Goal: Task Accomplishment & Management: Complete application form

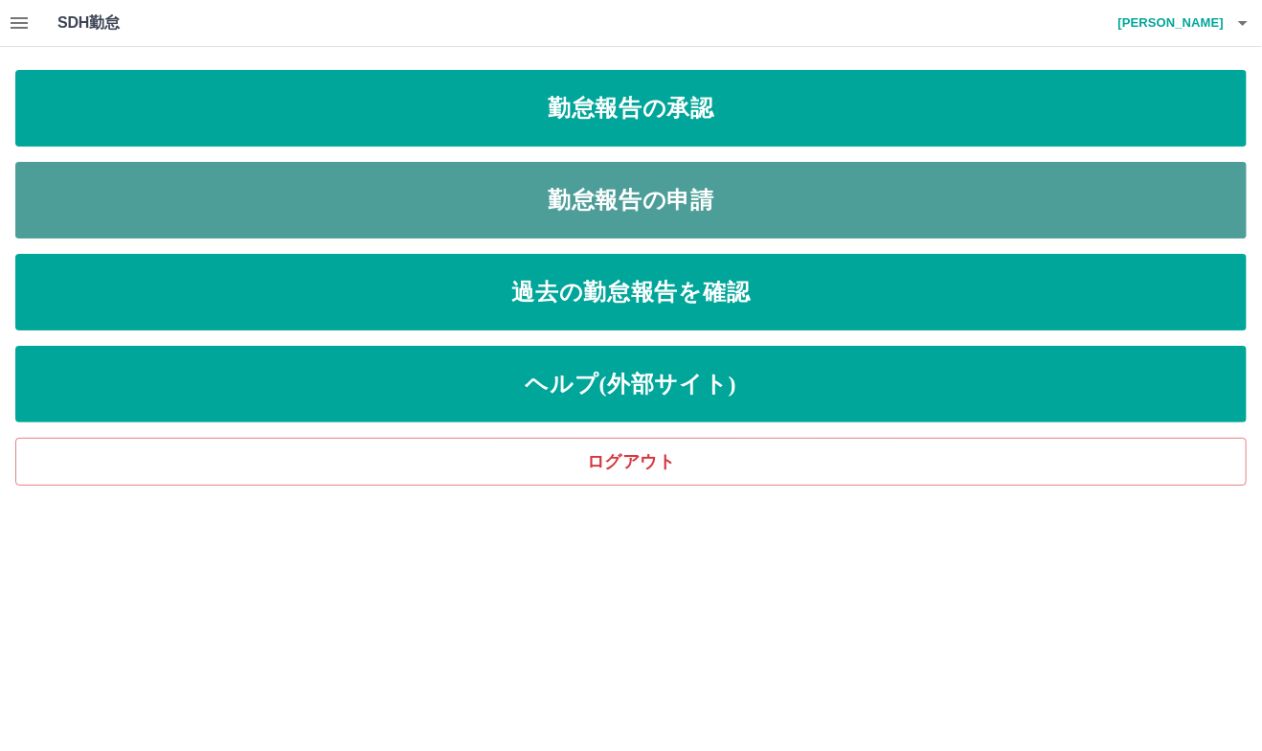
click at [608, 200] on link "勤怠報告の申請" at bounding box center [630, 200] width 1231 height 77
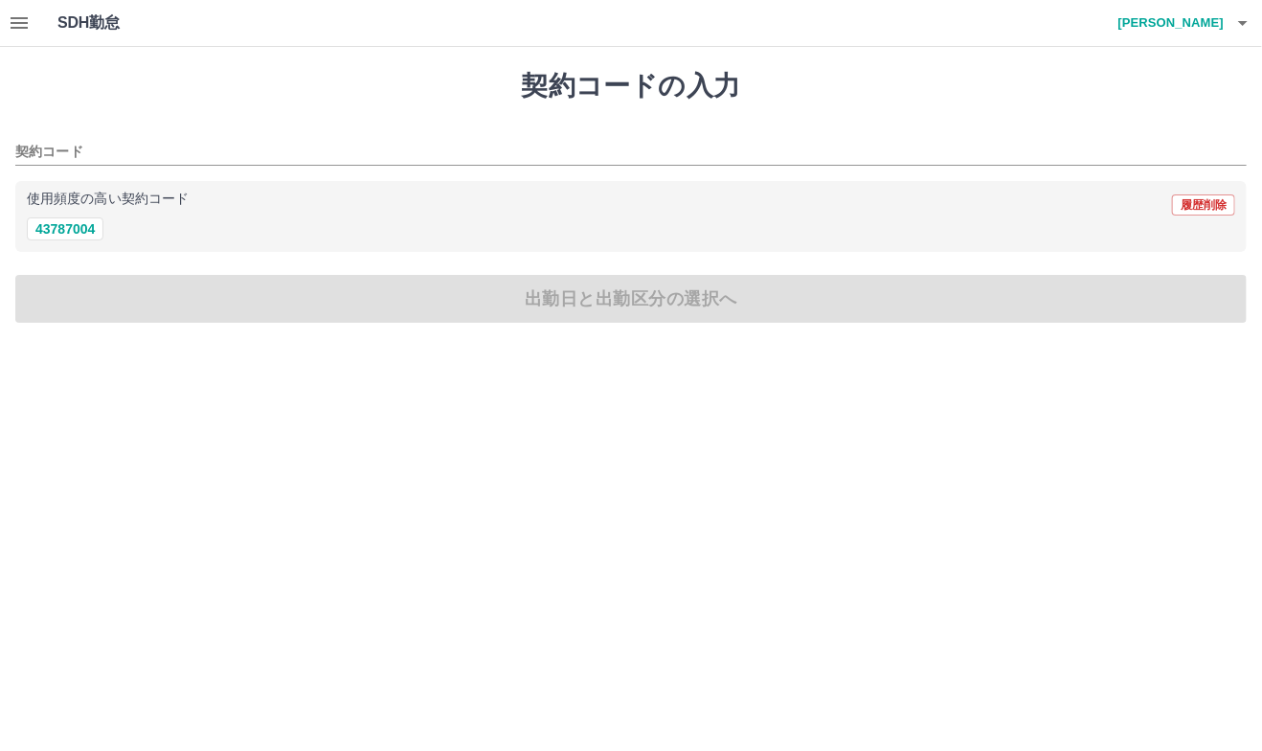
click at [103, 229] on div "43787004" at bounding box center [631, 229] width 1208 height 24
click at [92, 227] on button "43787004" at bounding box center [65, 228] width 77 height 23
type input "********"
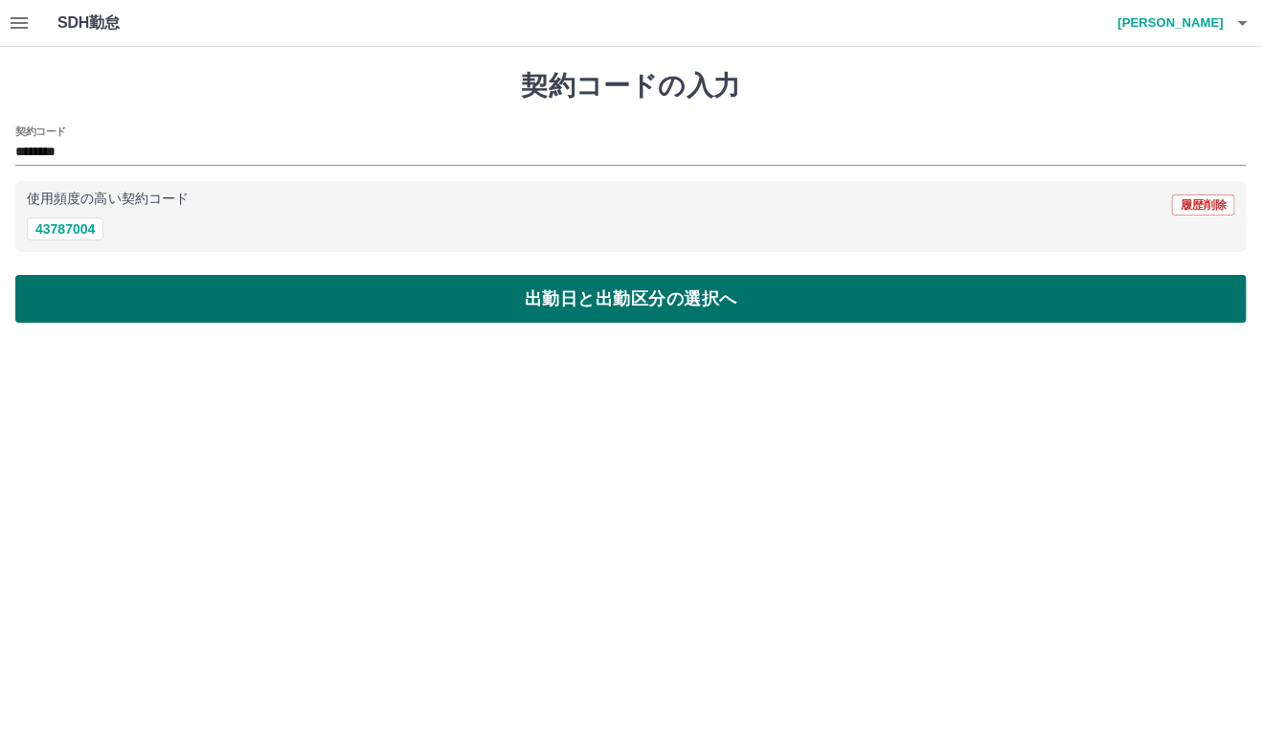
click at [126, 293] on button "出勤日と出勤区分の選択へ" at bounding box center [630, 299] width 1231 height 48
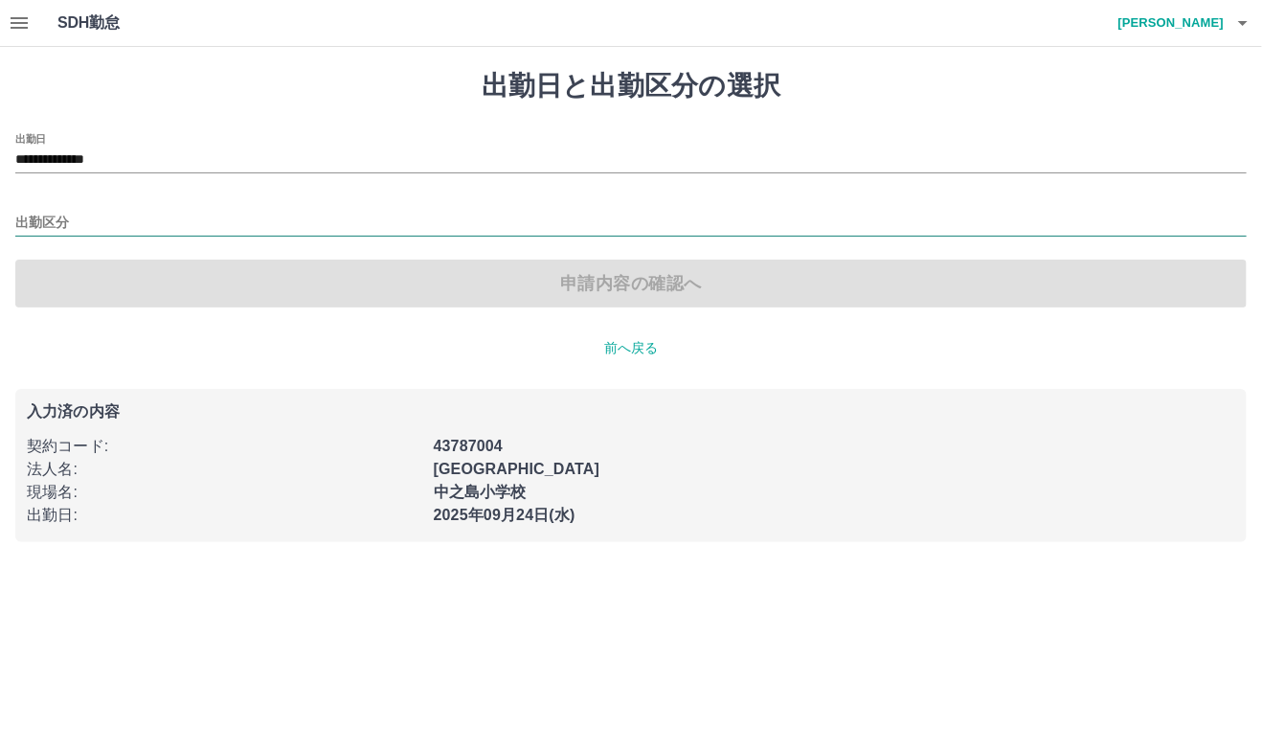
click at [84, 220] on input "出勤区分" at bounding box center [630, 224] width 1231 height 24
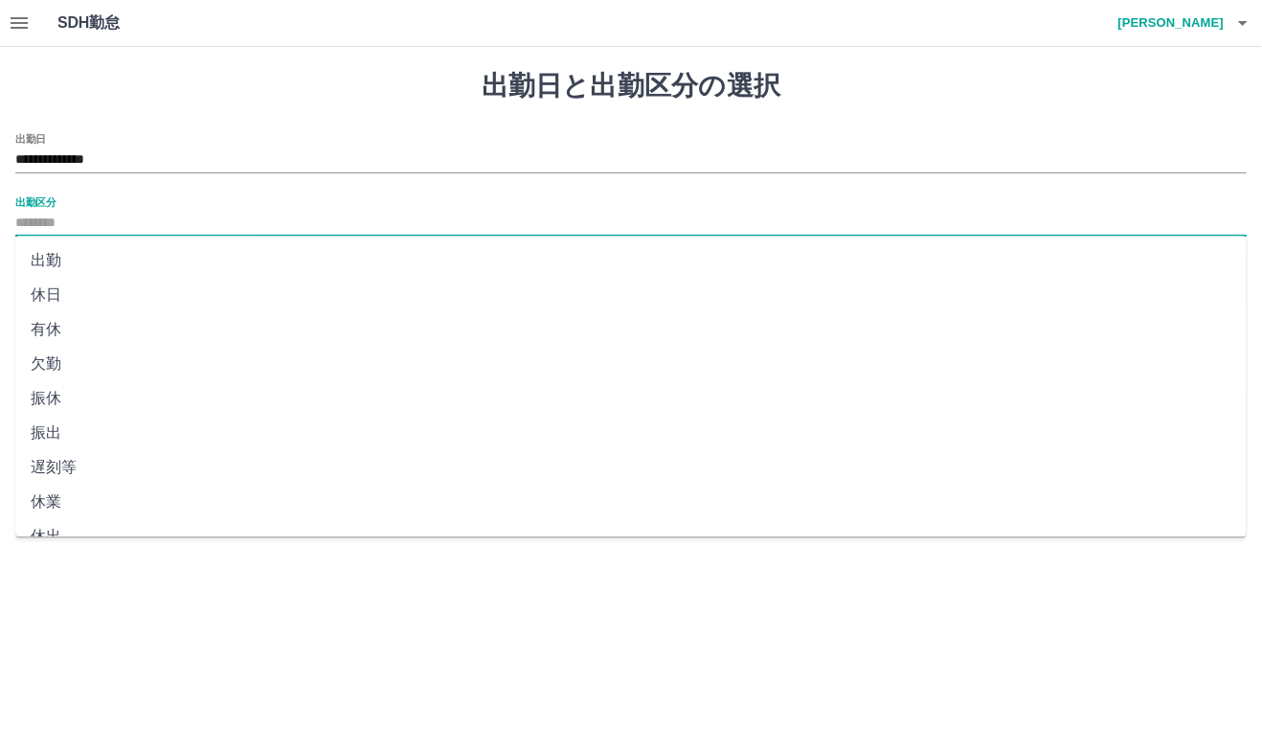
click at [72, 257] on li "出勤" at bounding box center [630, 260] width 1231 height 34
type input "**"
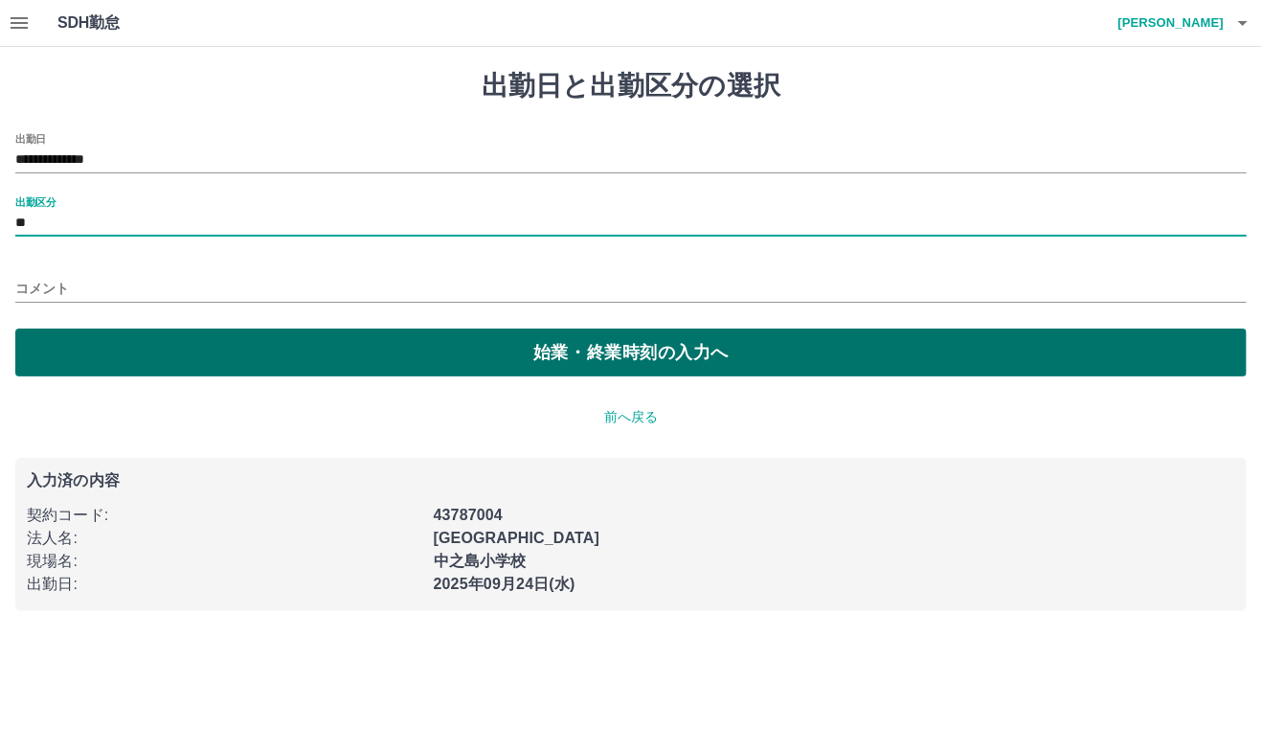
click at [203, 360] on button "始業・終業時刻の入力へ" at bounding box center [630, 352] width 1231 height 48
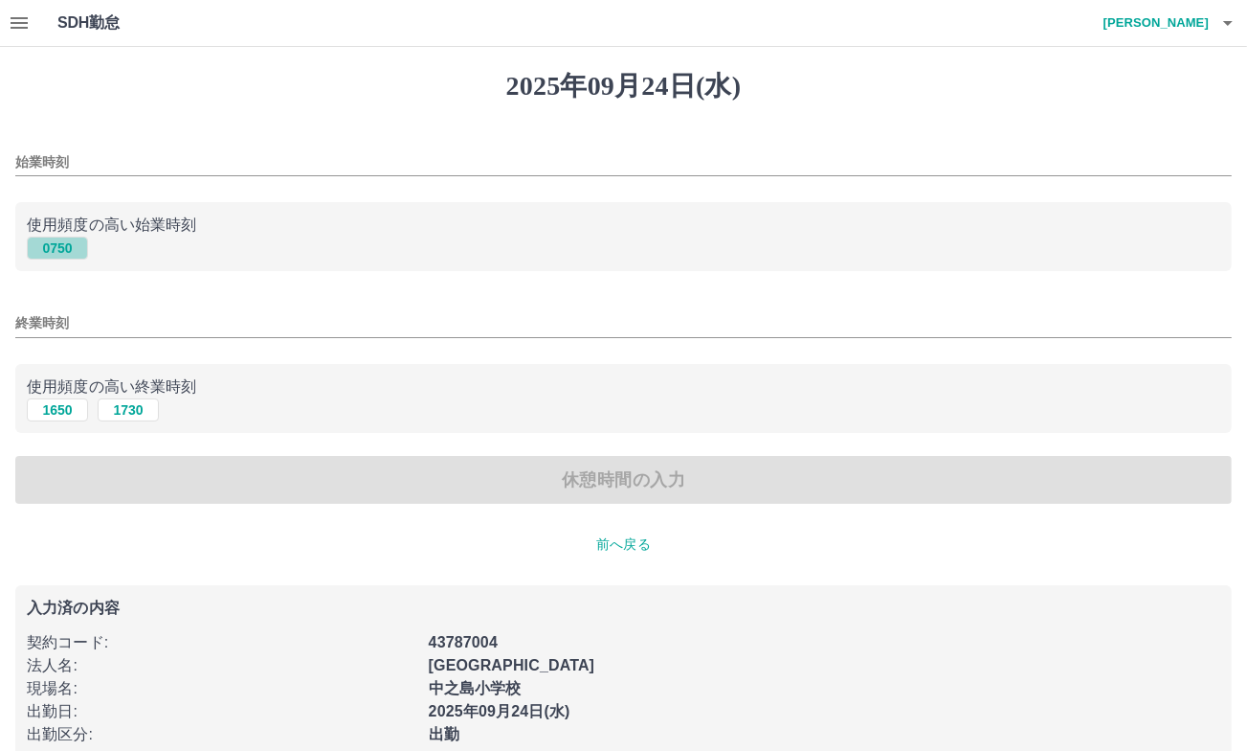
click at [47, 244] on button "0750" at bounding box center [57, 247] width 61 height 23
type input "****"
click at [67, 415] on button "1650" at bounding box center [57, 409] width 61 height 23
type input "****"
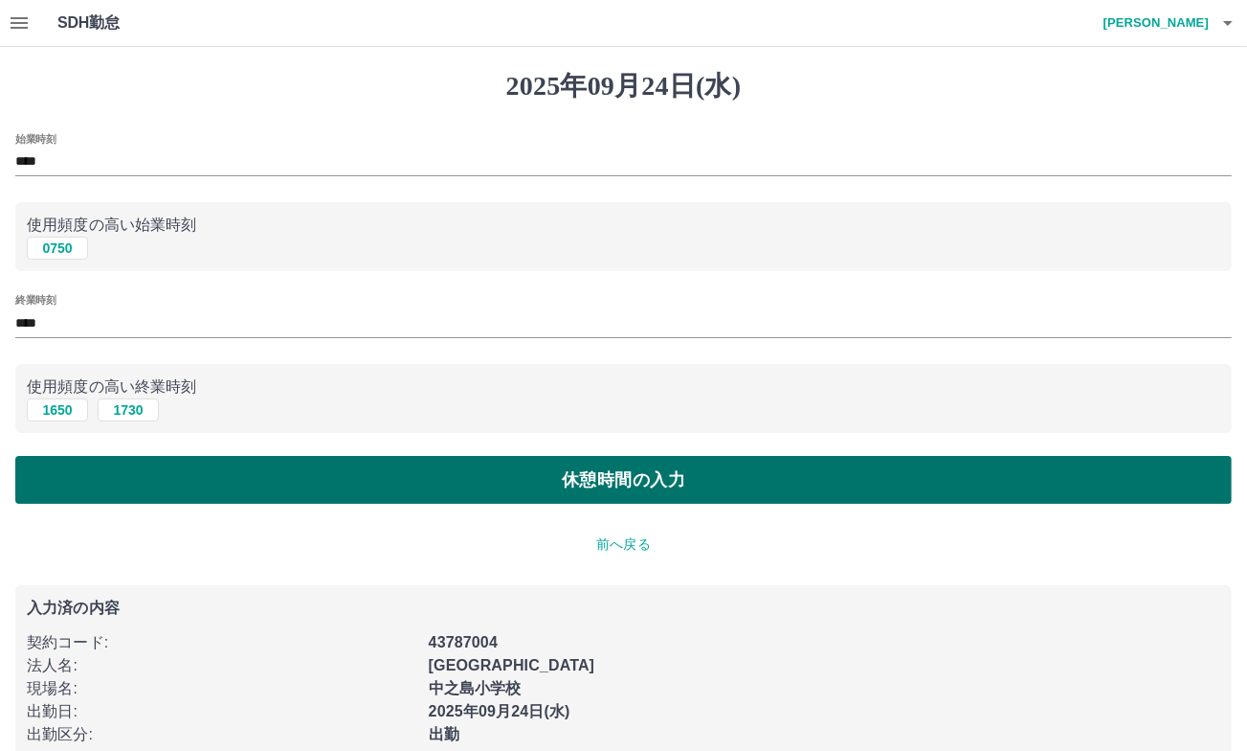
click at [215, 472] on button "休憩時間の入力" at bounding box center [623, 480] width 1217 height 48
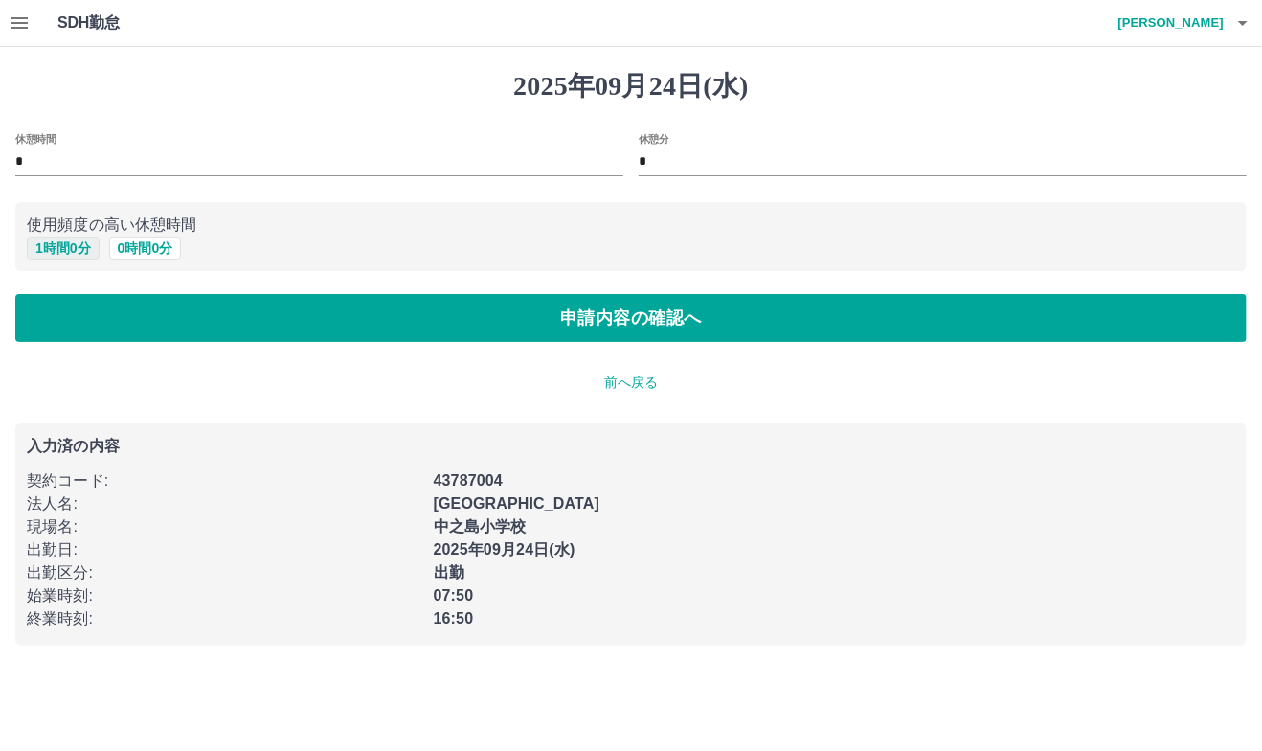
click at [61, 249] on button "1 時間 0 分" at bounding box center [63, 247] width 73 height 23
type input "*"
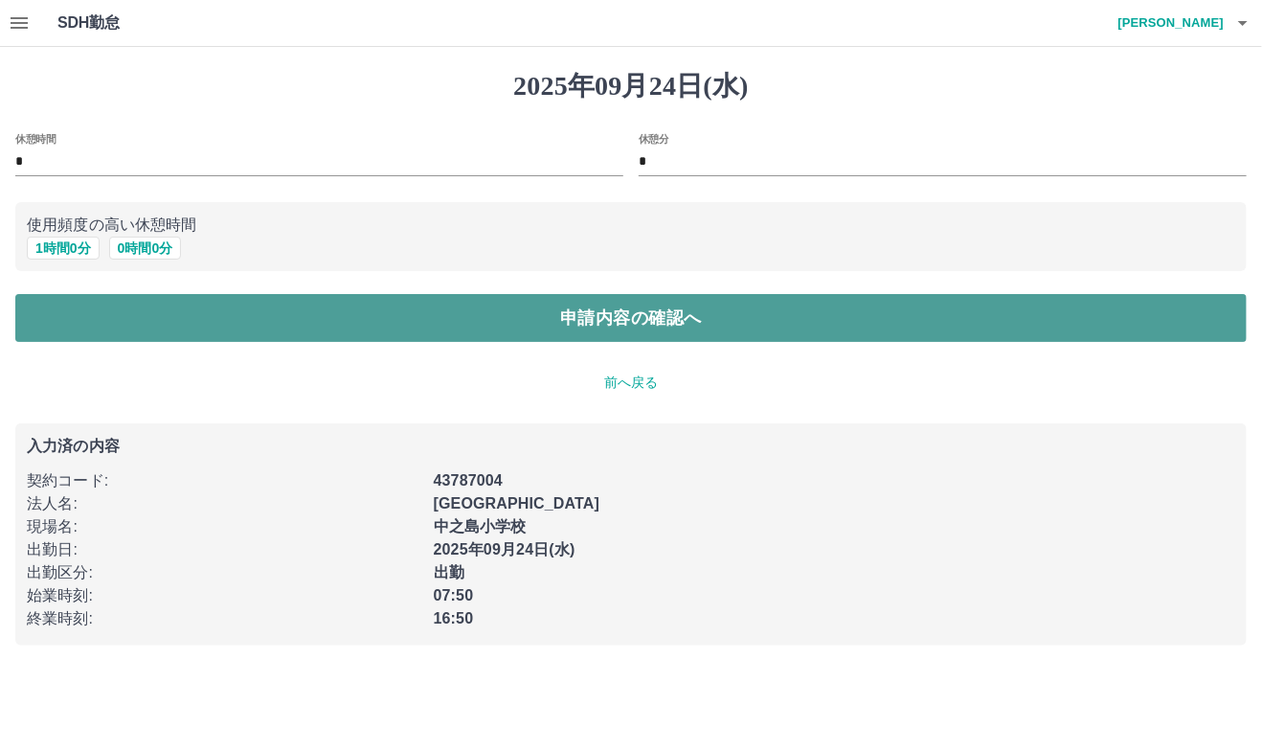
click at [274, 321] on button "申請内容の確認へ" at bounding box center [630, 318] width 1231 height 48
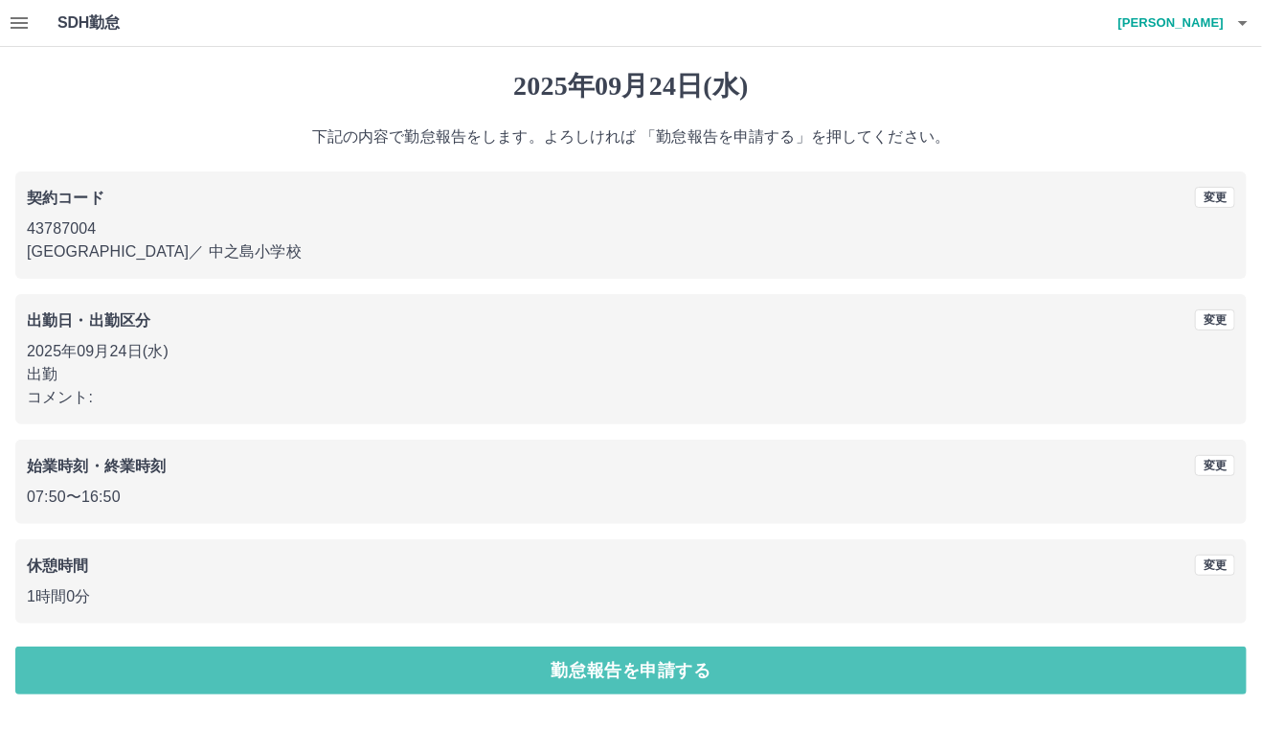
click at [794, 672] on button "勤怠報告を申請する" at bounding box center [630, 670] width 1231 height 48
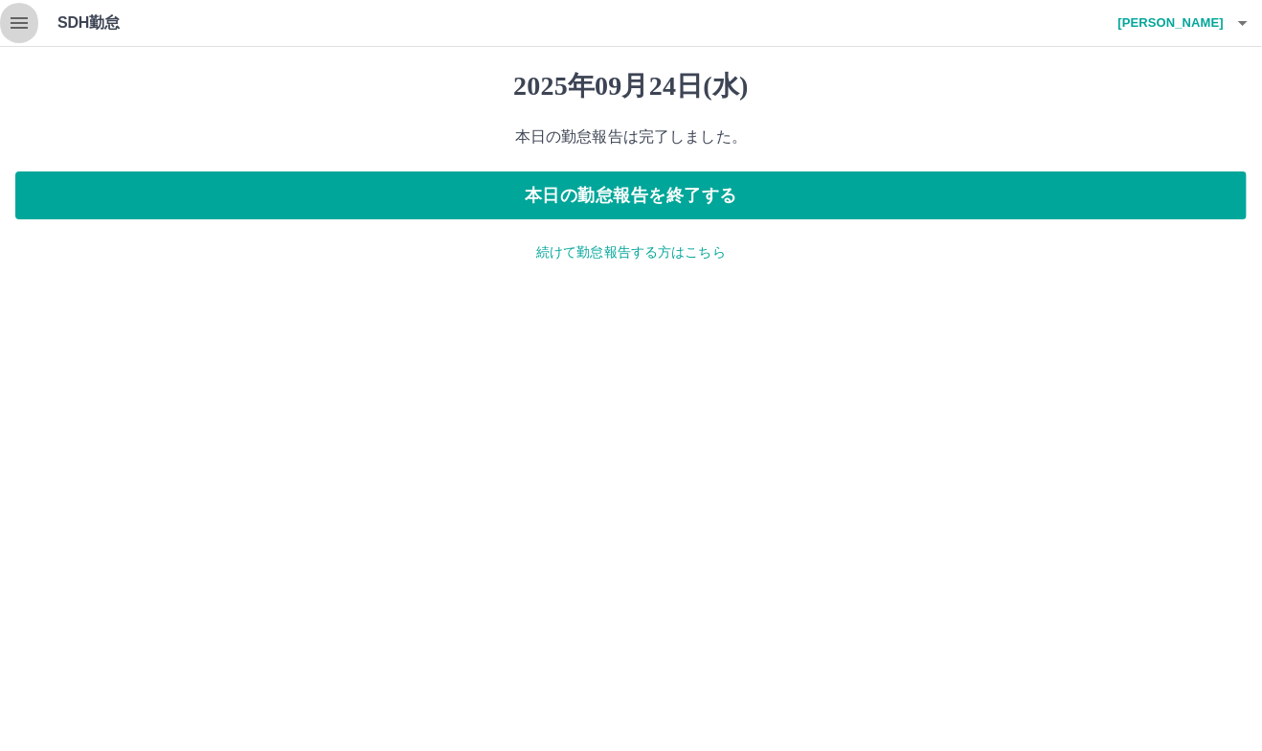
click at [20, 19] on icon "button" at bounding box center [19, 22] width 23 height 23
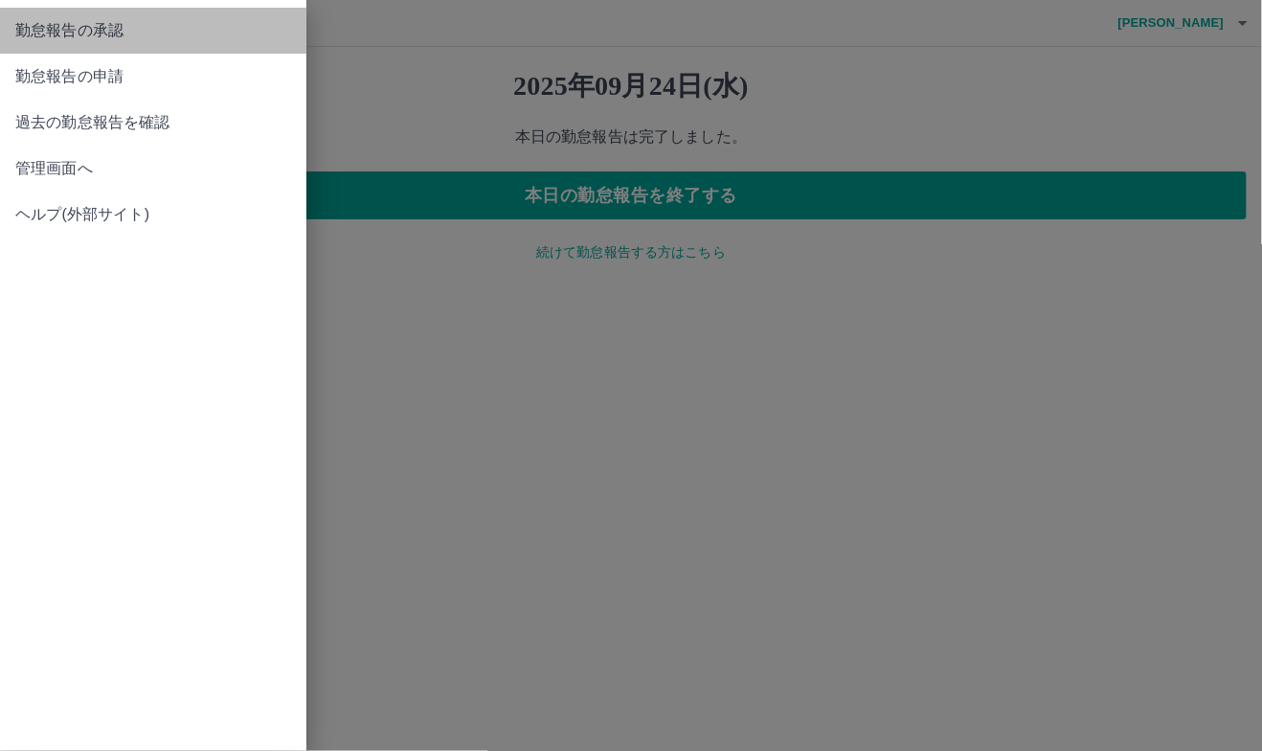
click at [144, 30] on span "勤怠報告の承認" at bounding box center [153, 30] width 276 height 23
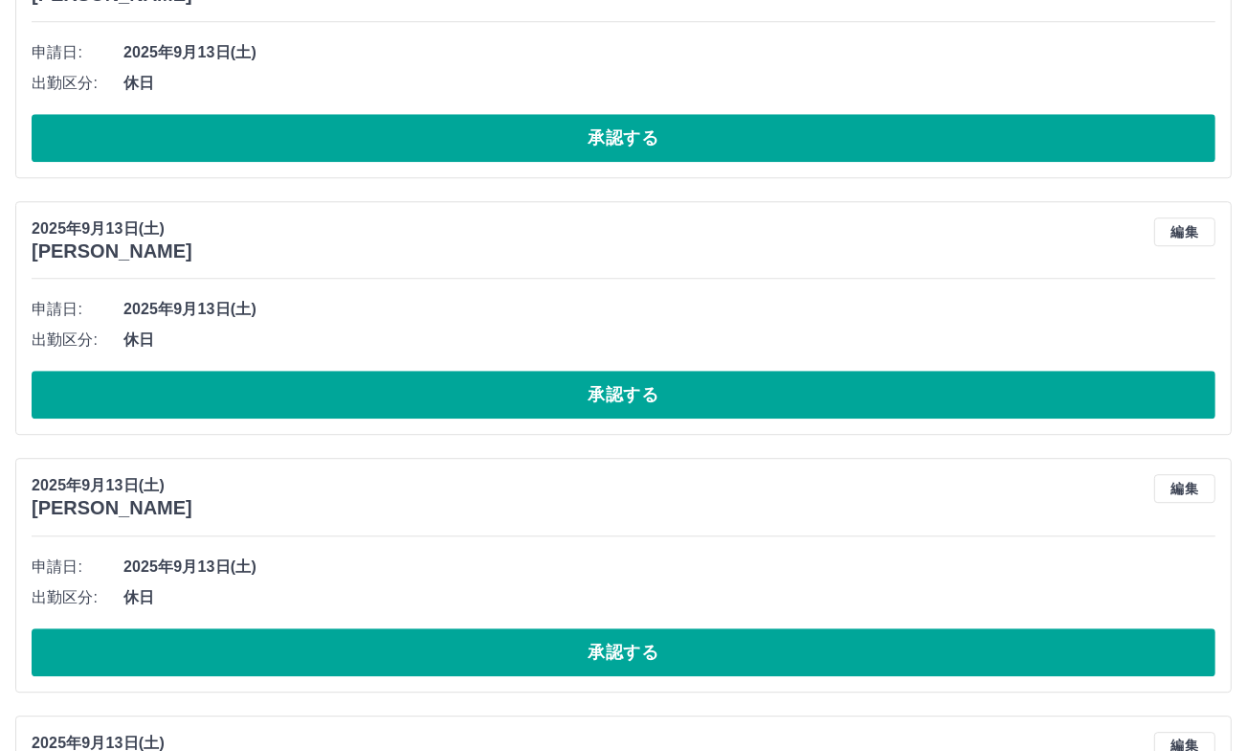
scroll to position [4680, 0]
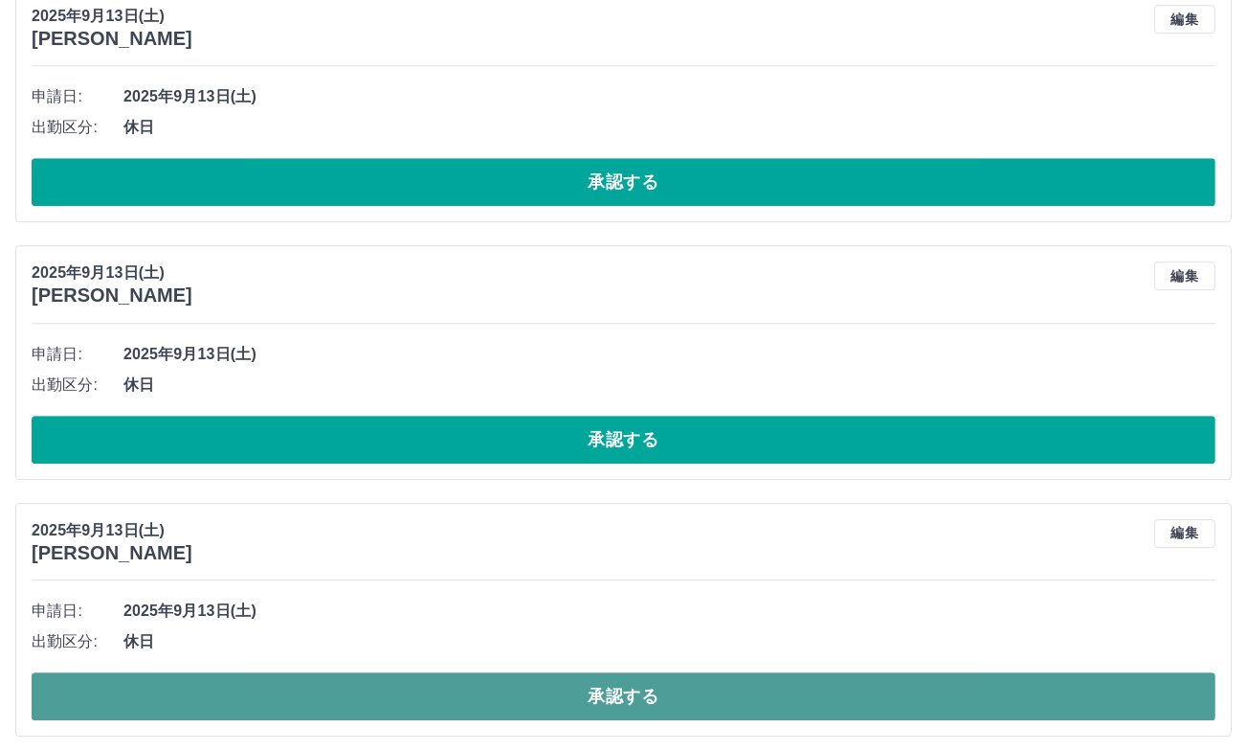
click at [693, 682] on button "承認する" at bounding box center [624, 696] width 1184 height 48
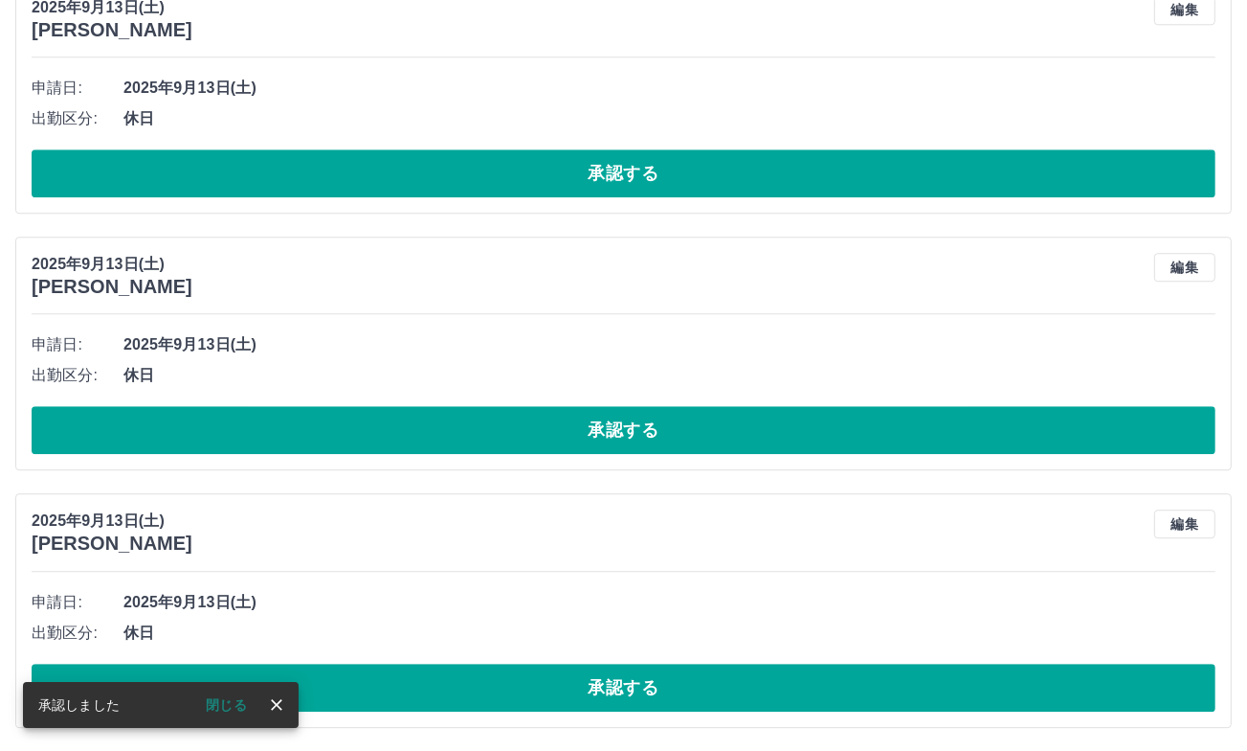
scroll to position [4423, 0]
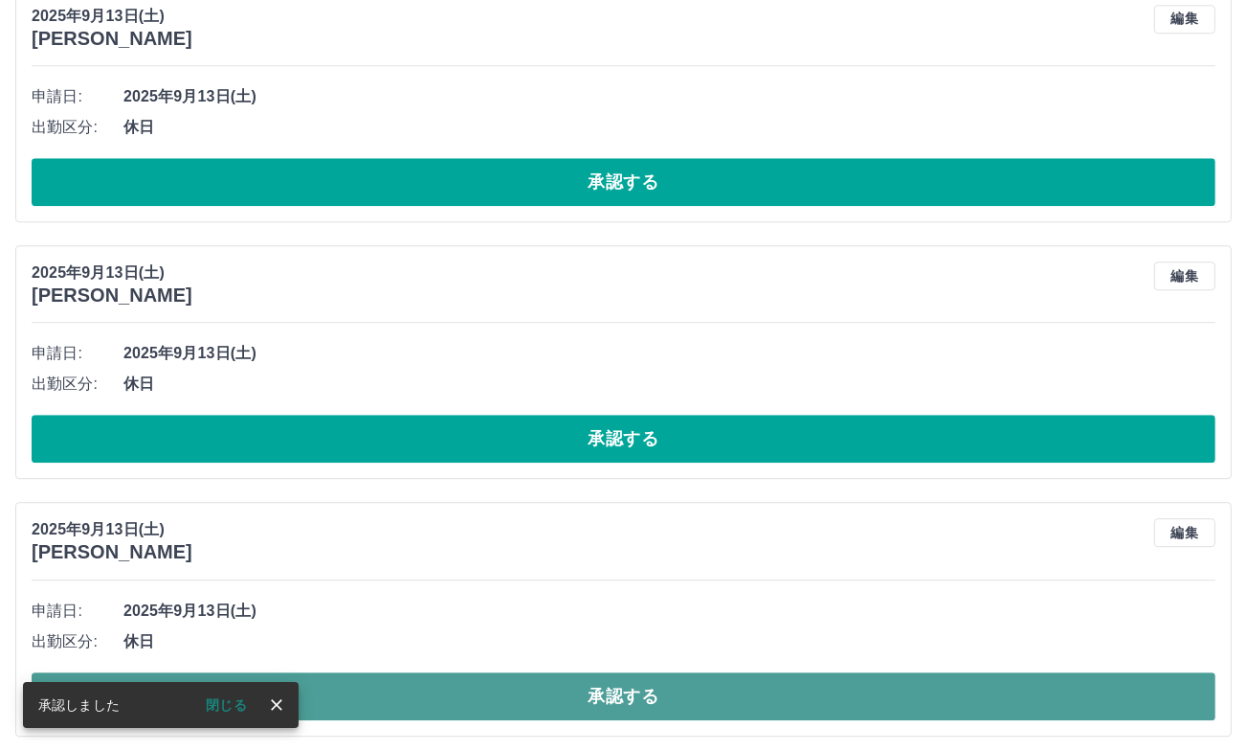
click at [703, 696] on button "承認する" at bounding box center [624, 696] width 1184 height 48
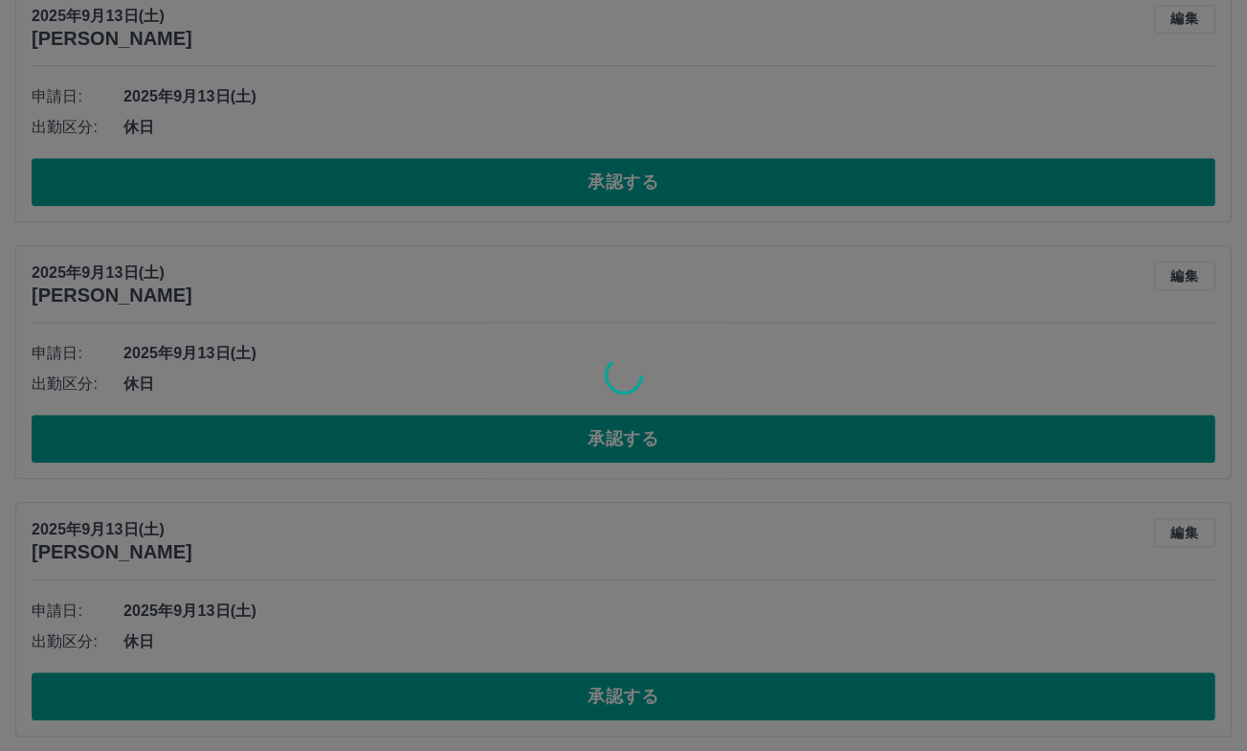
scroll to position [4168, 0]
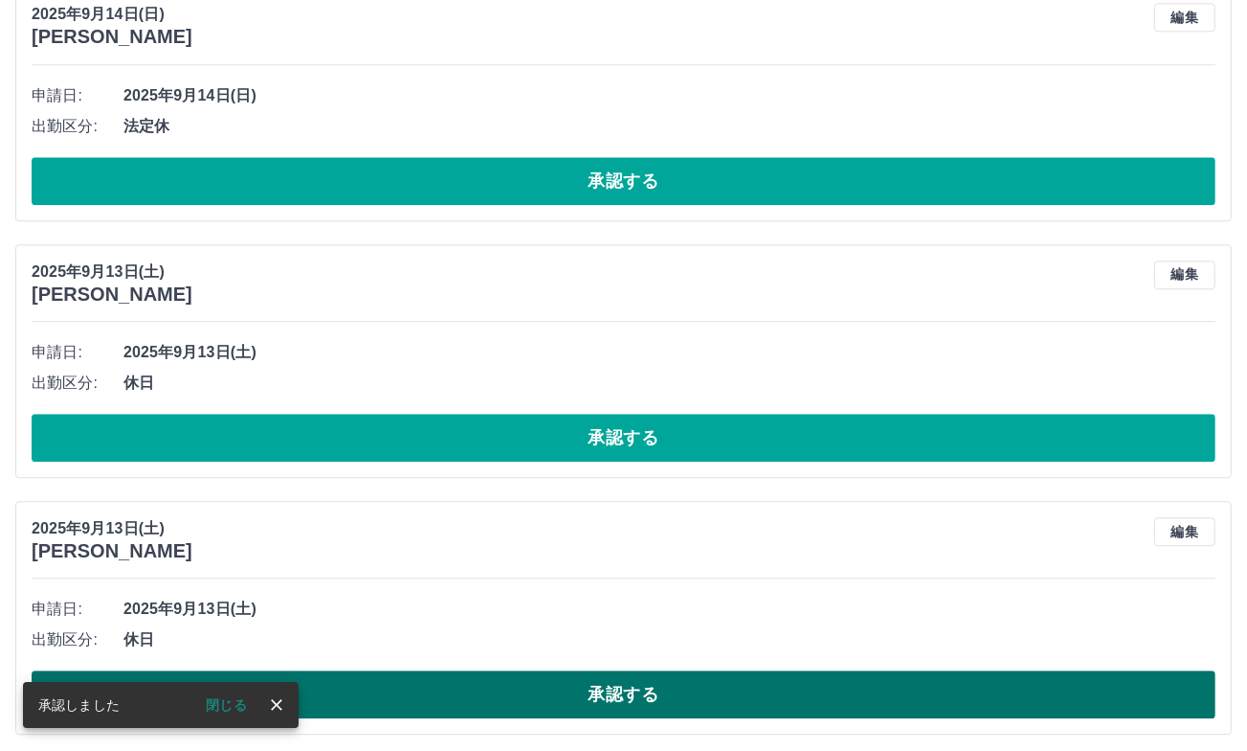
click at [716, 688] on button "承認する" at bounding box center [624, 694] width 1184 height 48
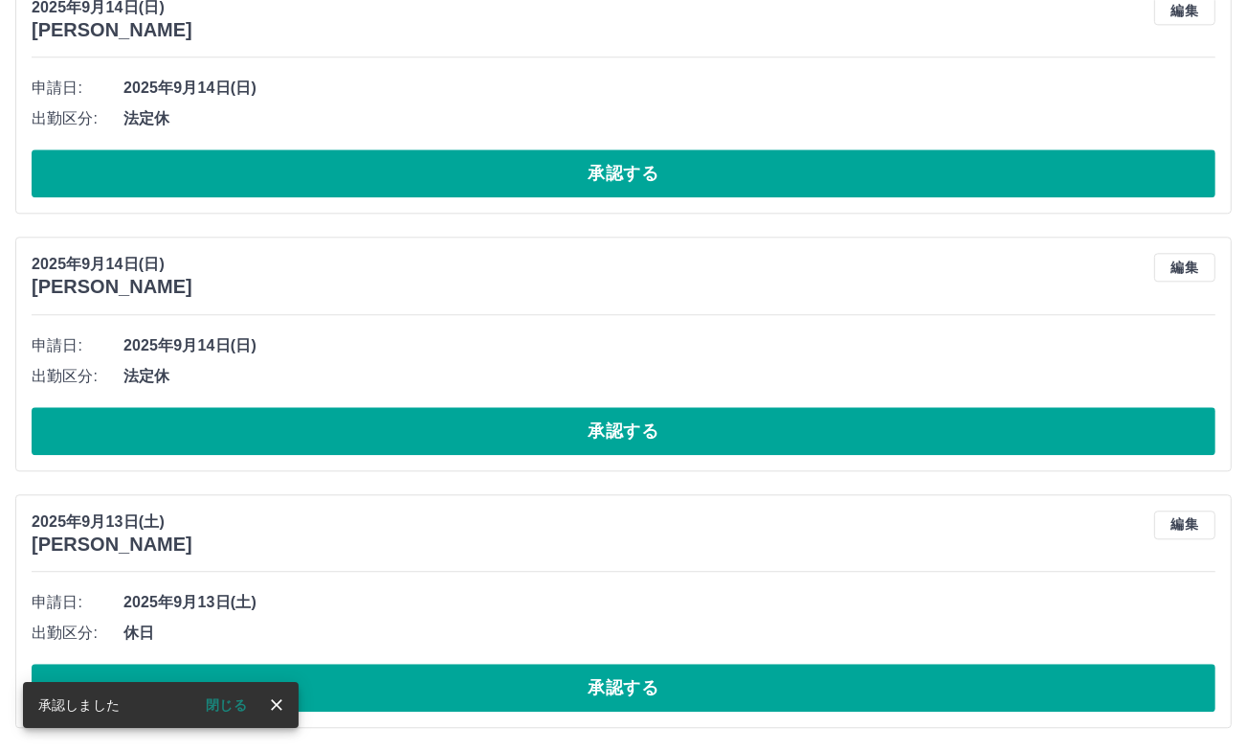
scroll to position [3911, 0]
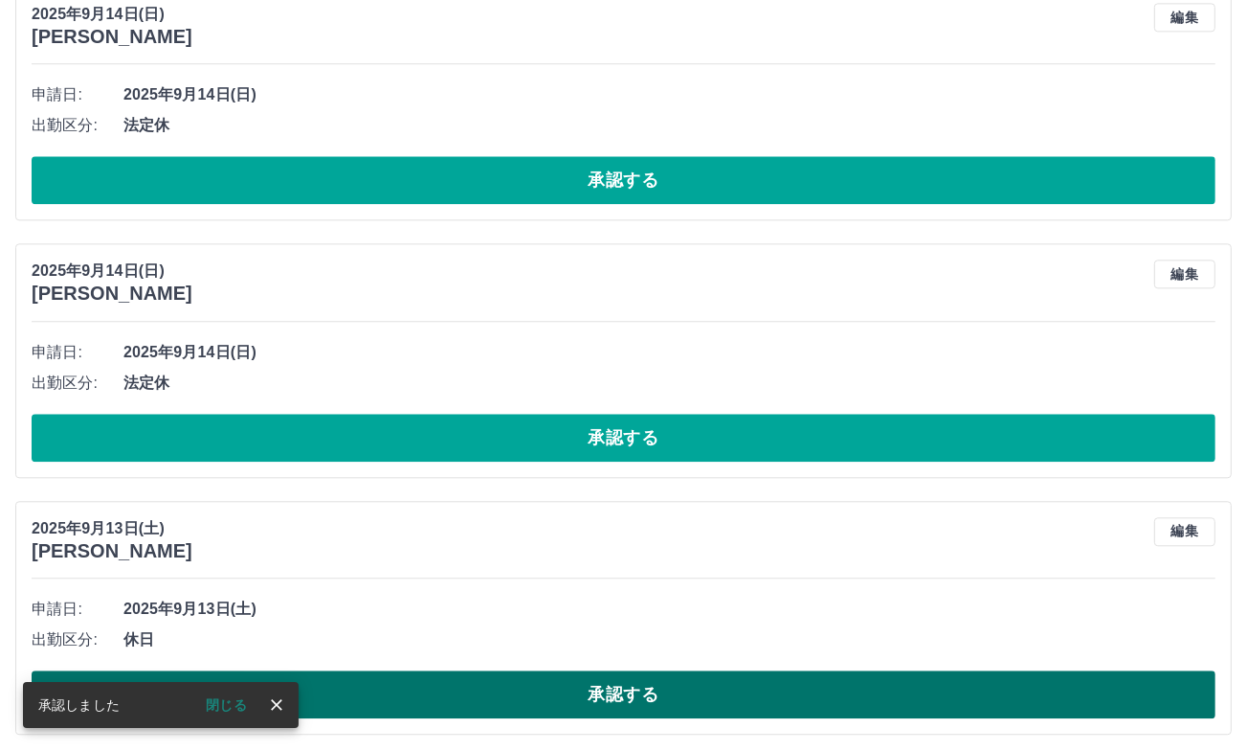
click at [736, 685] on button "承認する" at bounding box center [624, 694] width 1184 height 48
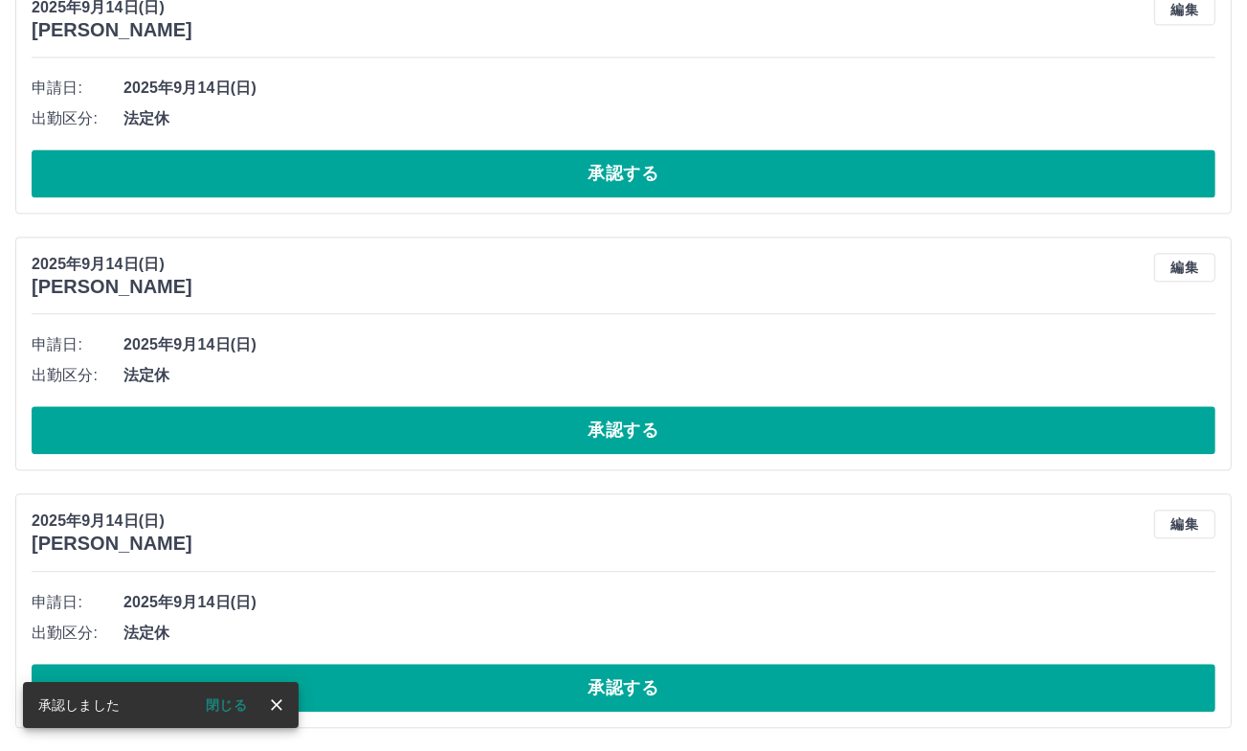
scroll to position [3654, 0]
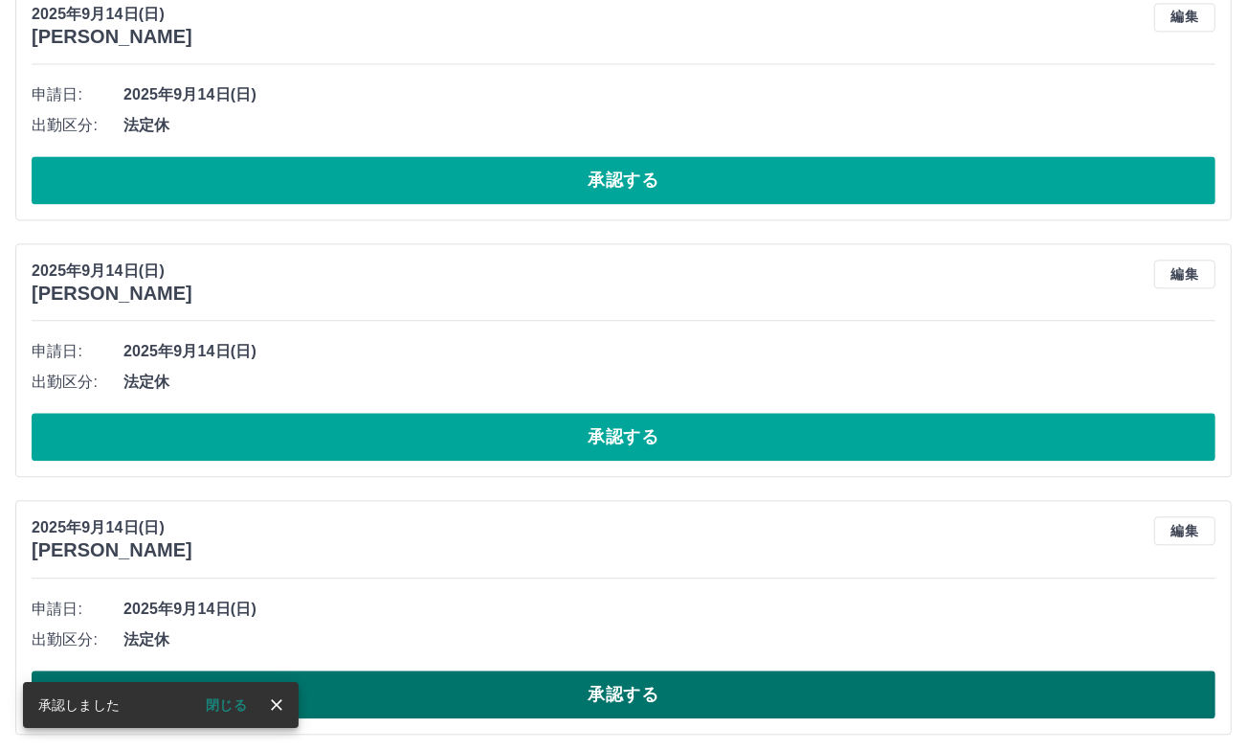
click at [745, 690] on button "承認する" at bounding box center [624, 694] width 1184 height 48
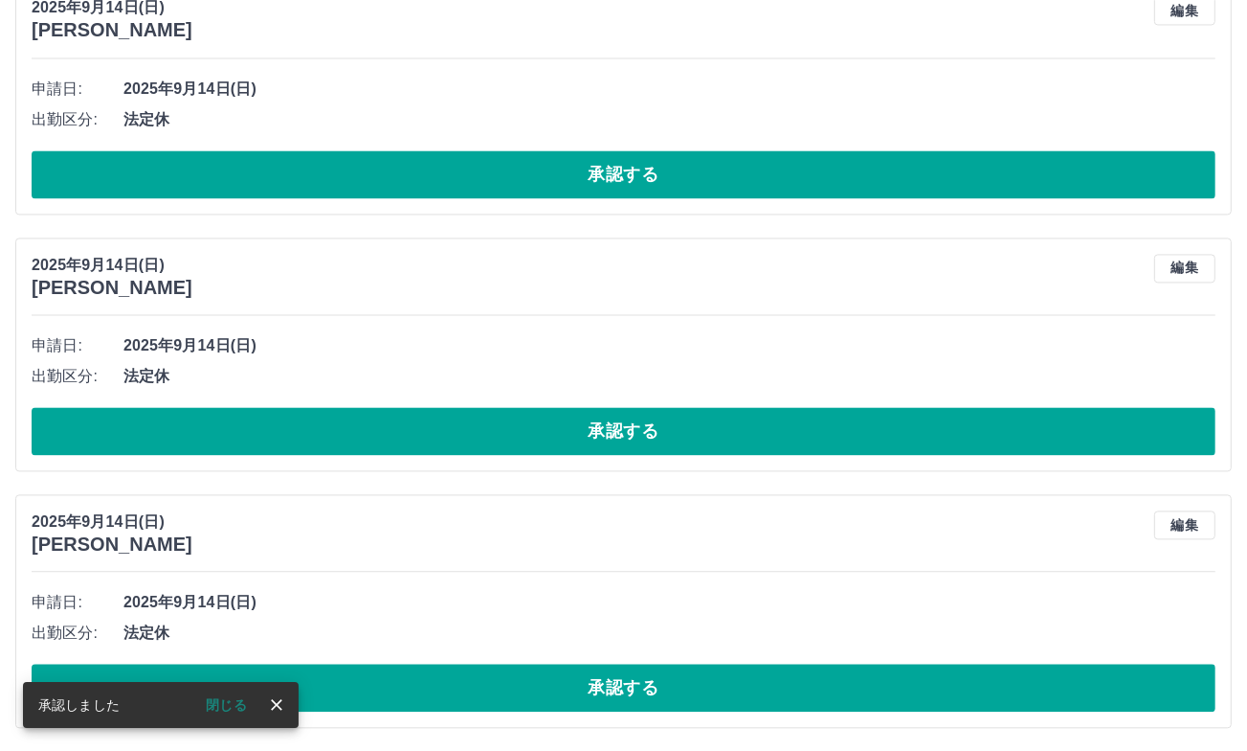
scroll to position [3399, 0]
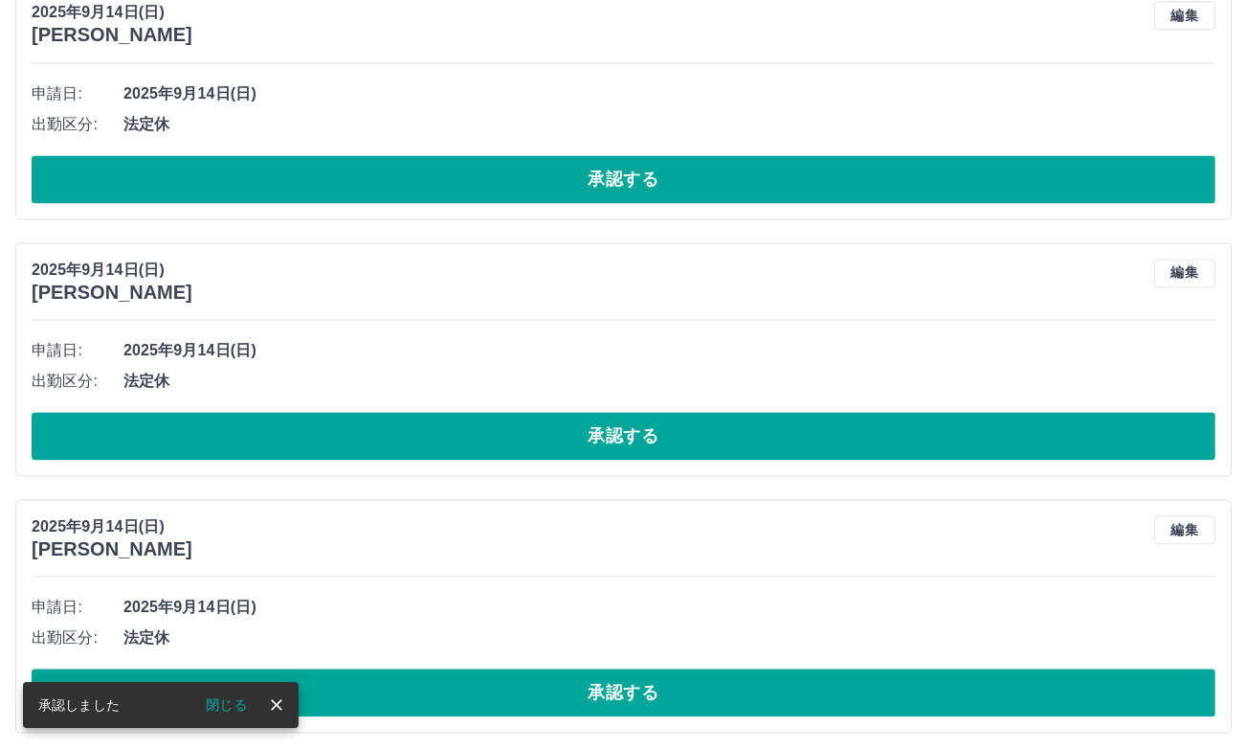
click at [761, 683] on button "承認する" at bounding box center [624, 692] width 1184 height 48
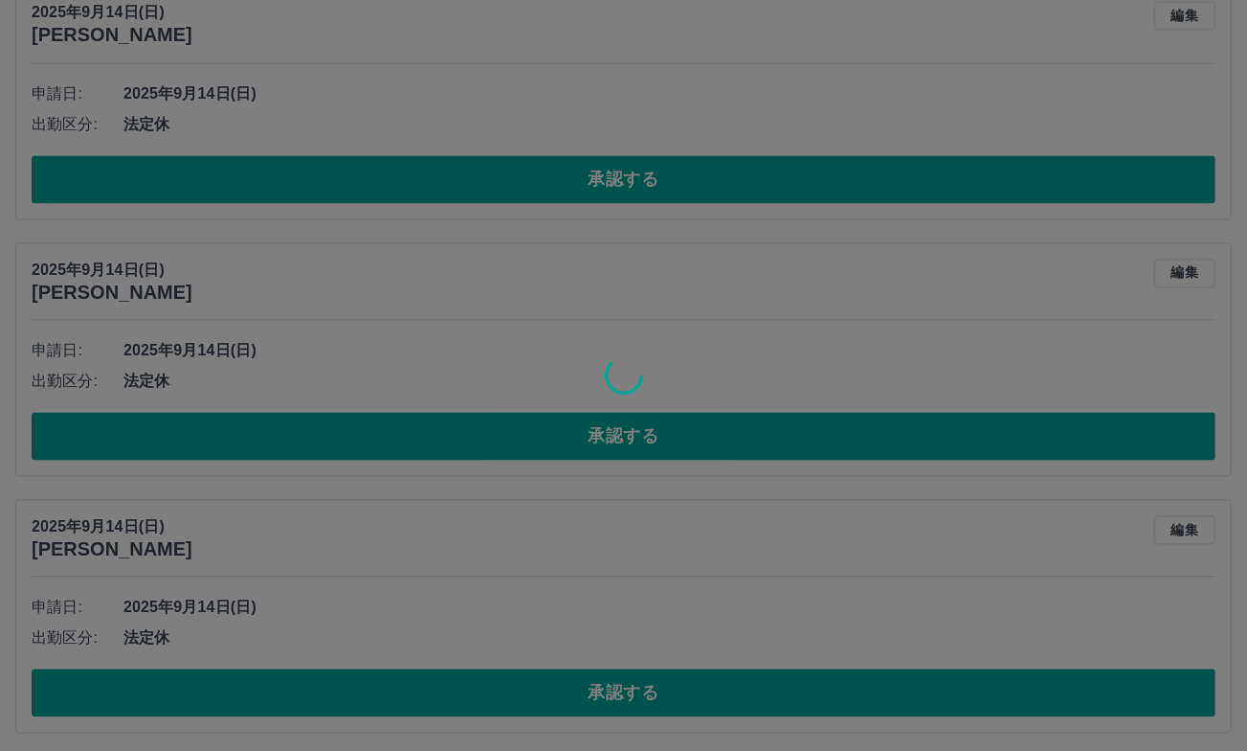
scroll to position [3142, 0]
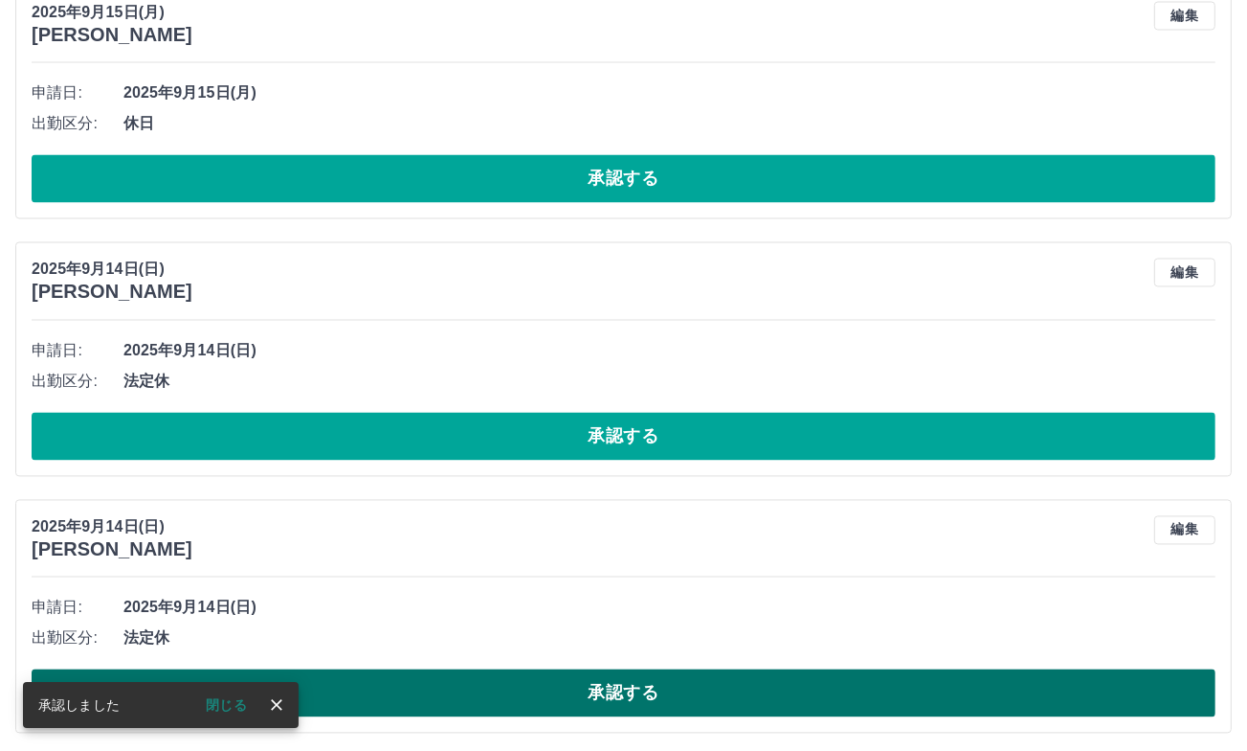
click at [770, 692] on button "承認する" at bounding box center [624, 692] width 1184 height 48
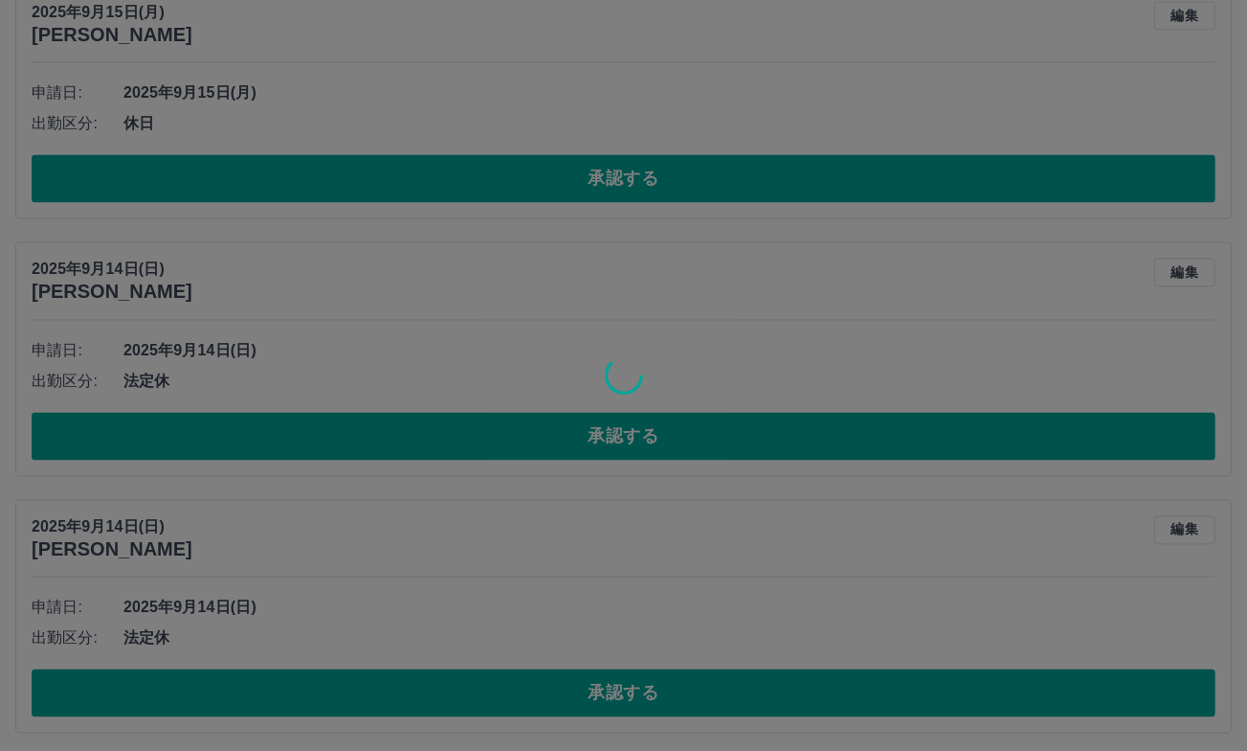
scroll to position [2886, 0]
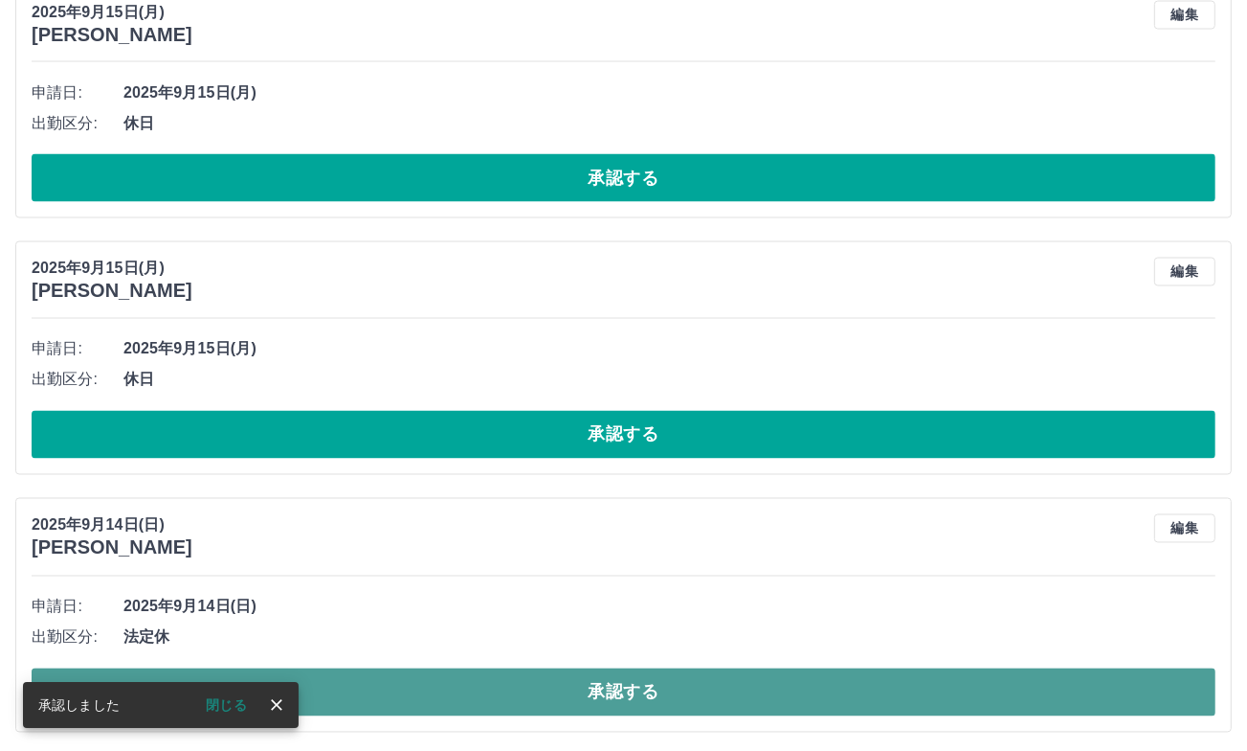
click at [768, 685] on button "承認する" at bounding box center [624, 692] width 1184 height 48
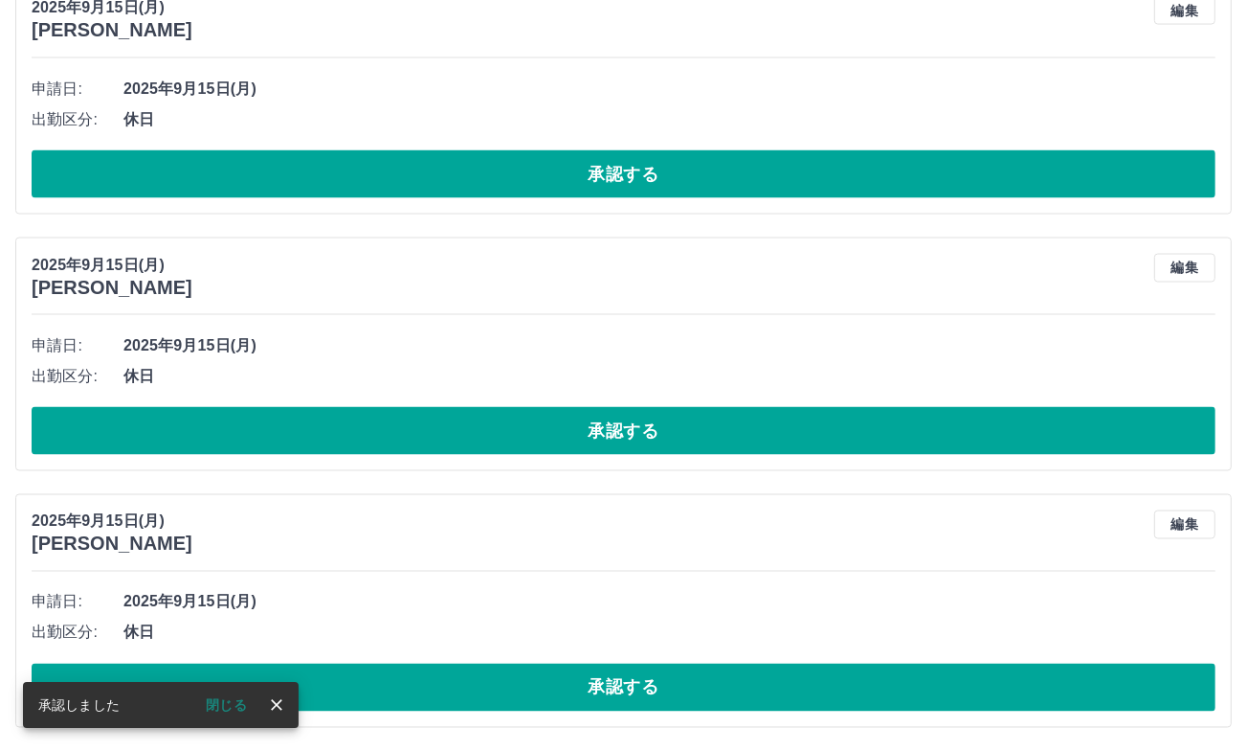
scroll to position [2630, 0]
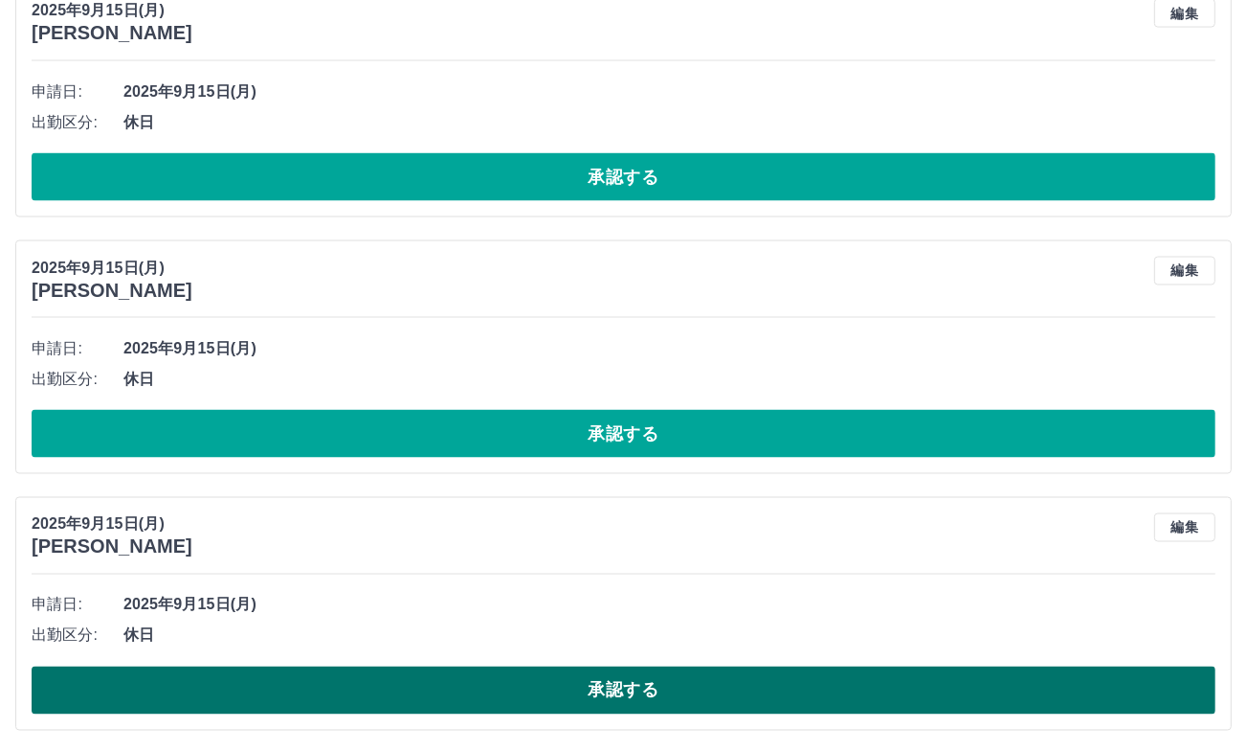
click at [588, 692] on button "承認する" at bounding box center [624, 690] width 1184 height 48
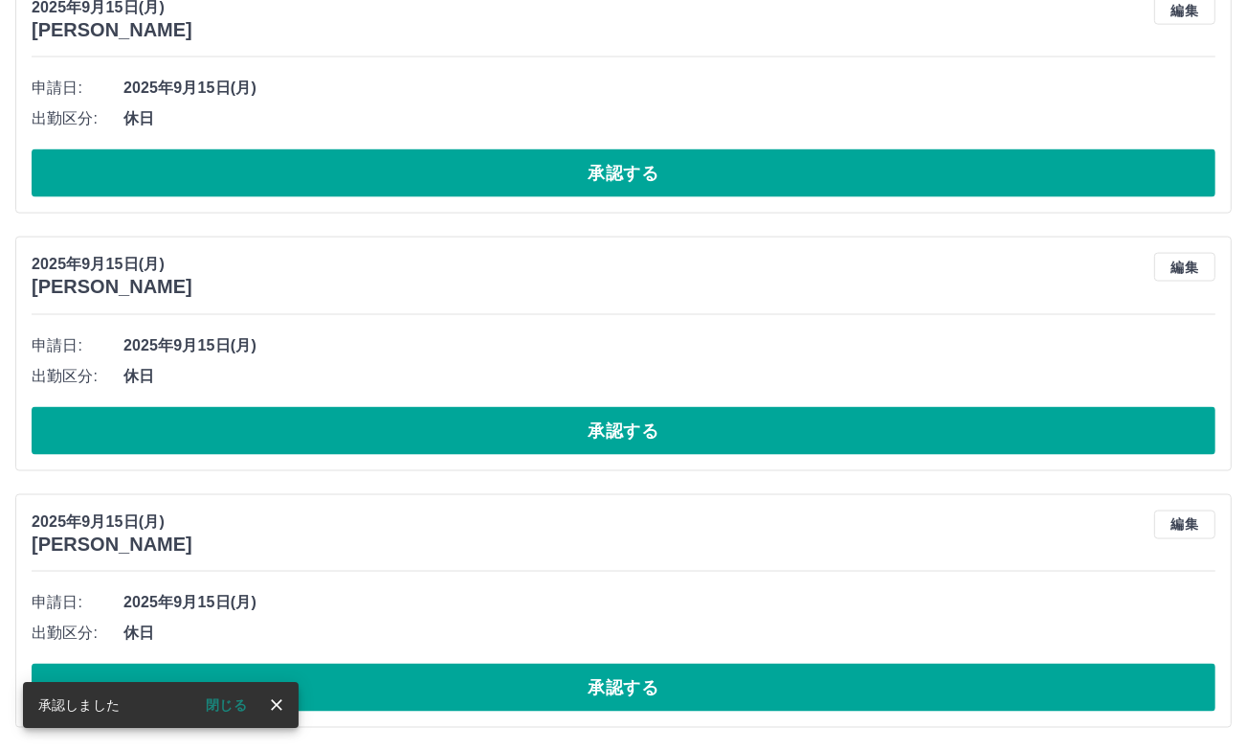
scroll to position [2373, 0]
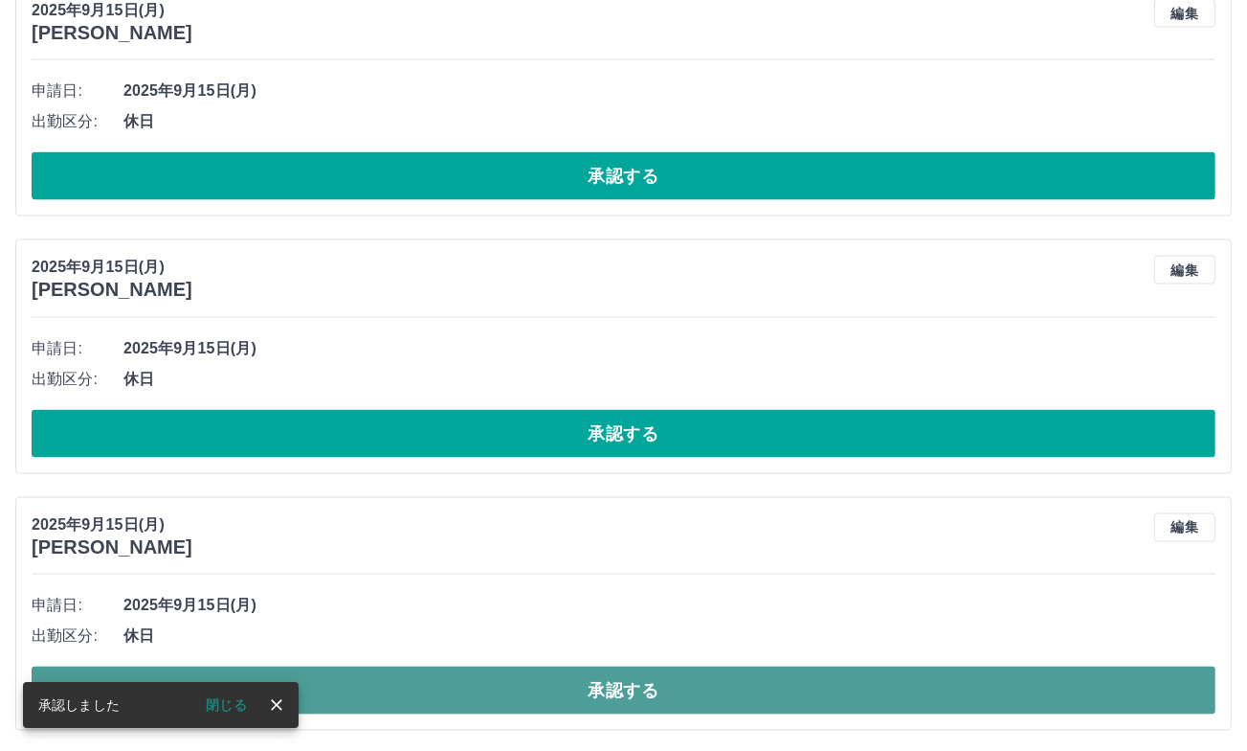
click at [586, 692] on button "承認する" at bounding box center [624, 690] width 1184 height 48
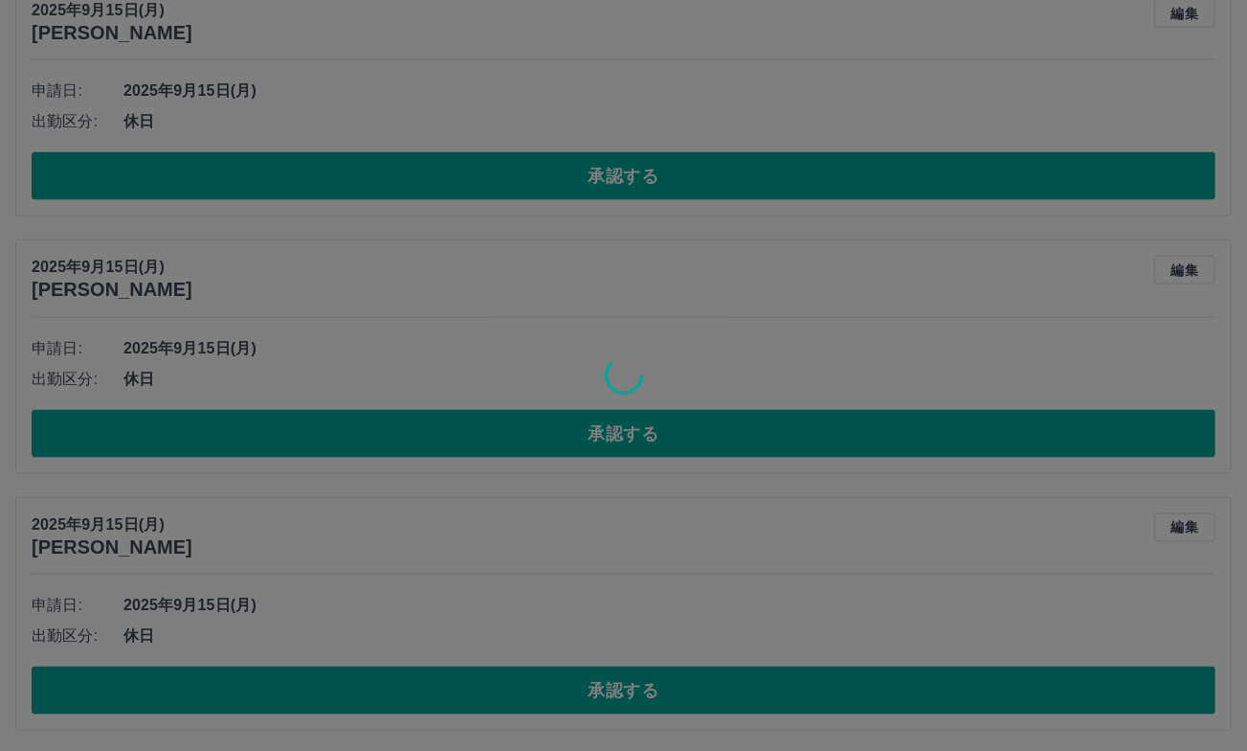
scroll to position [2117, 0]
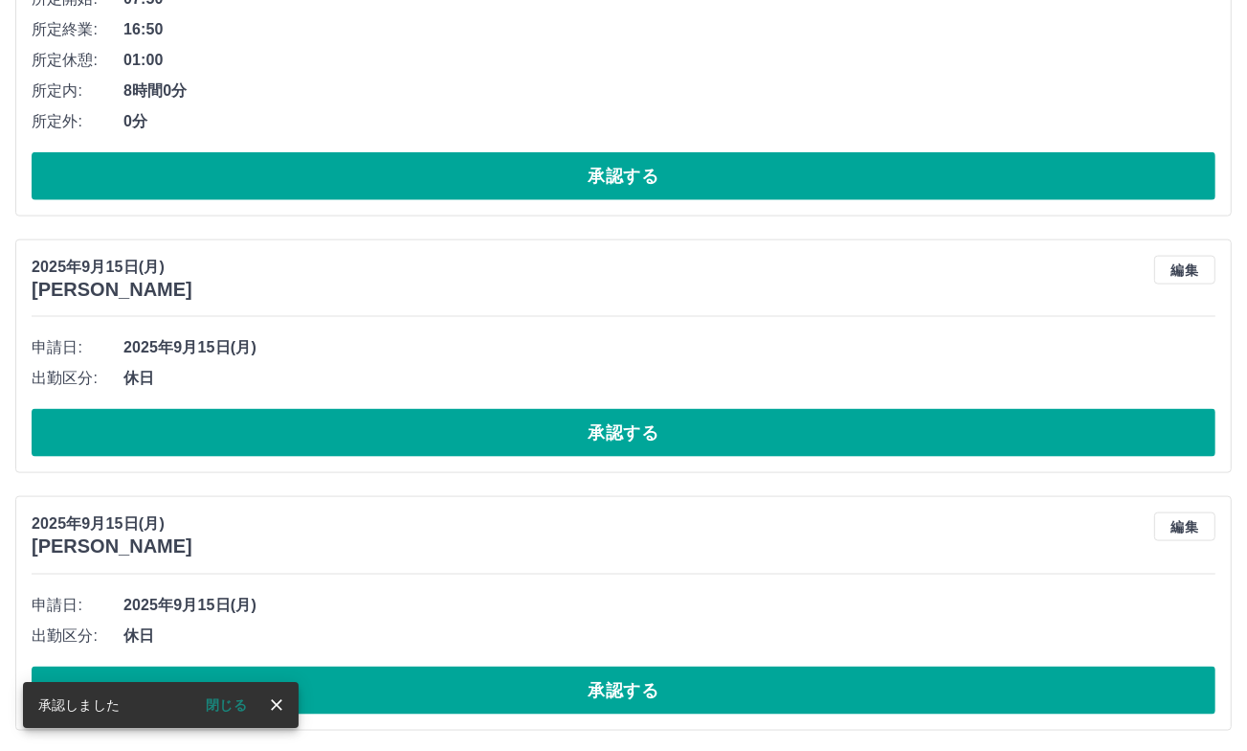
click at [589, 692] on button "承認する" at bounding box center [624, 690] width 1184 height 48
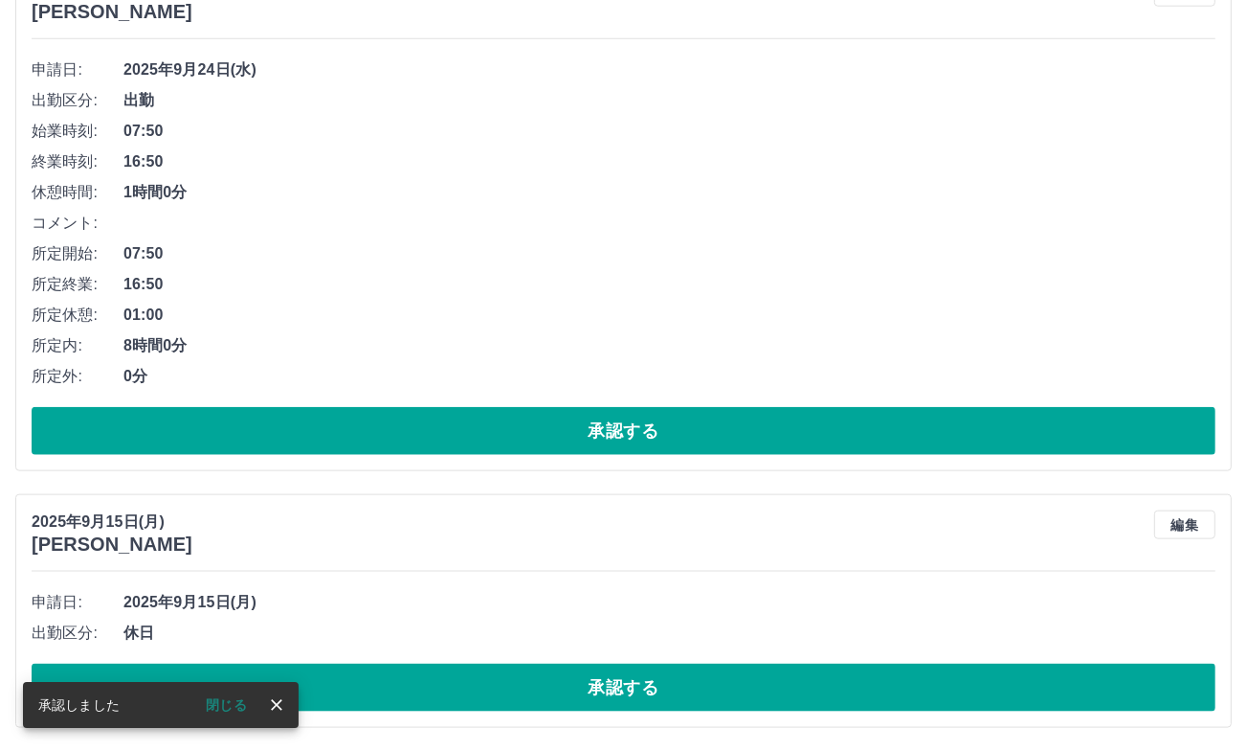
scroll to position [1861, 0]
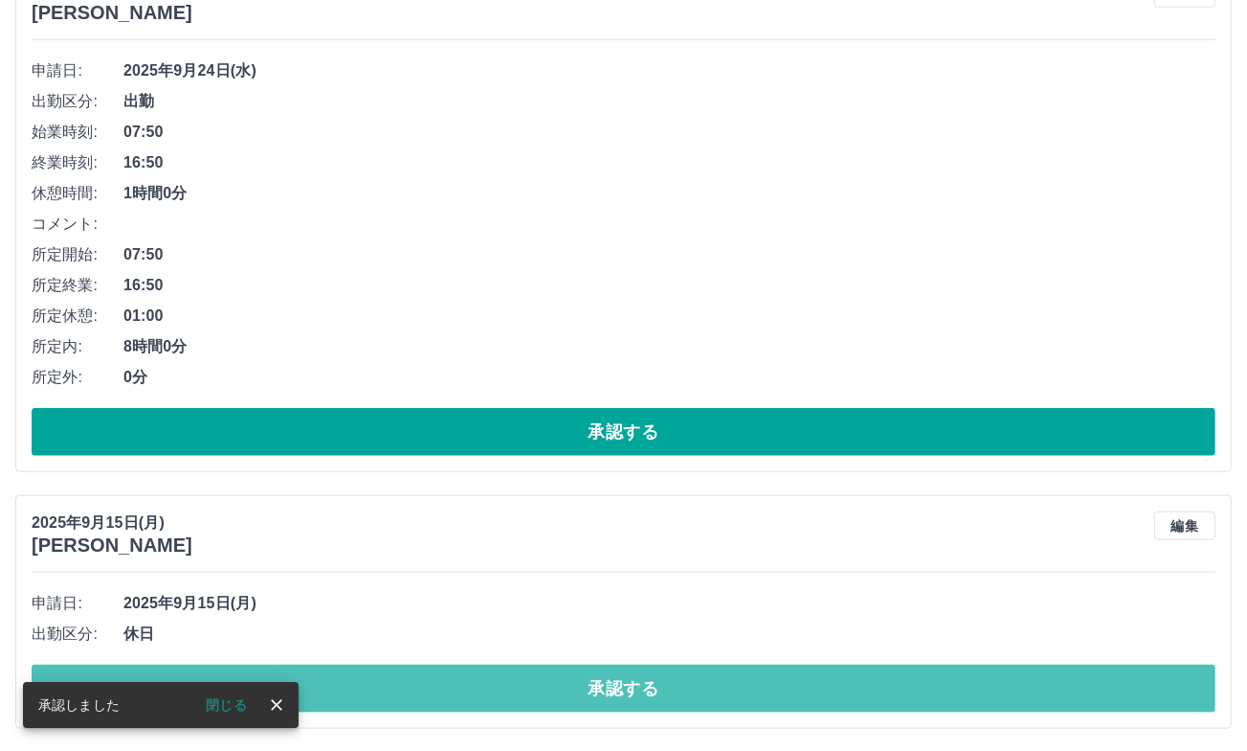
click at [591, 691] on button "承認する" at bounding box center [624, 688] width 1184 height 48
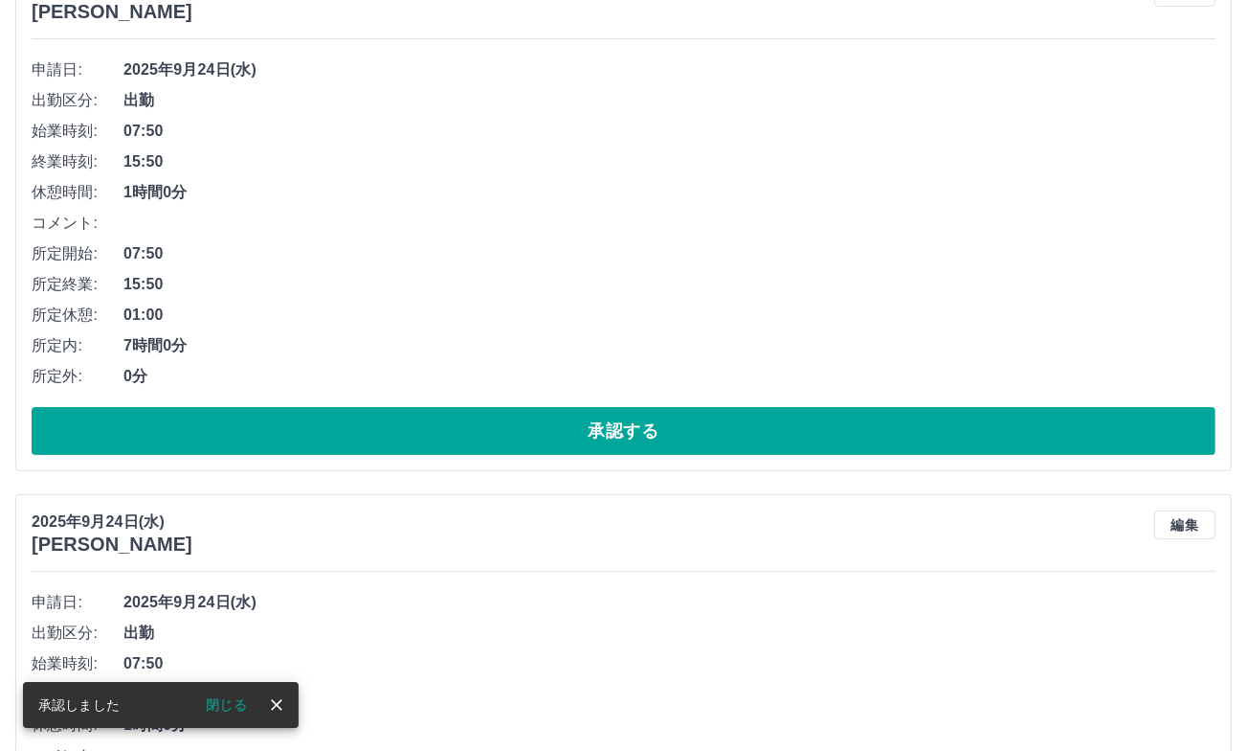
scroll to position [0, 0]
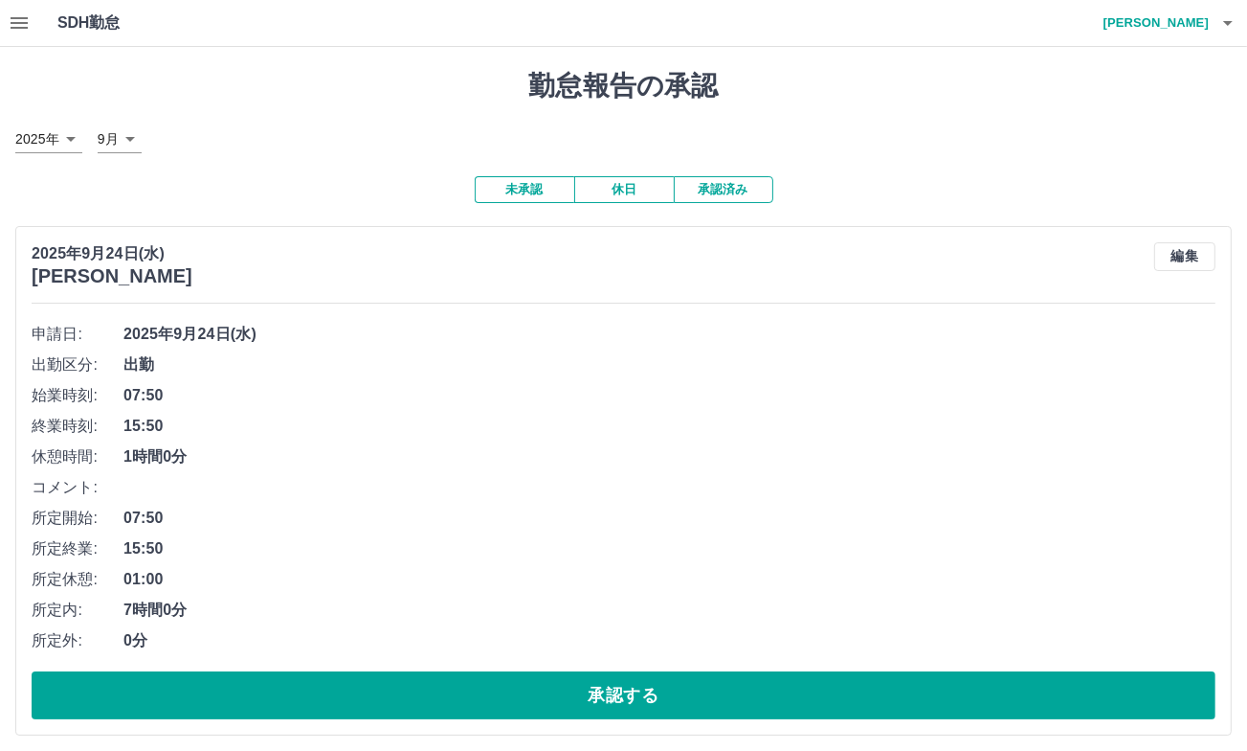
click at [25, 23] on icon "button" at bounding box center [19, 22] width 17 height 11
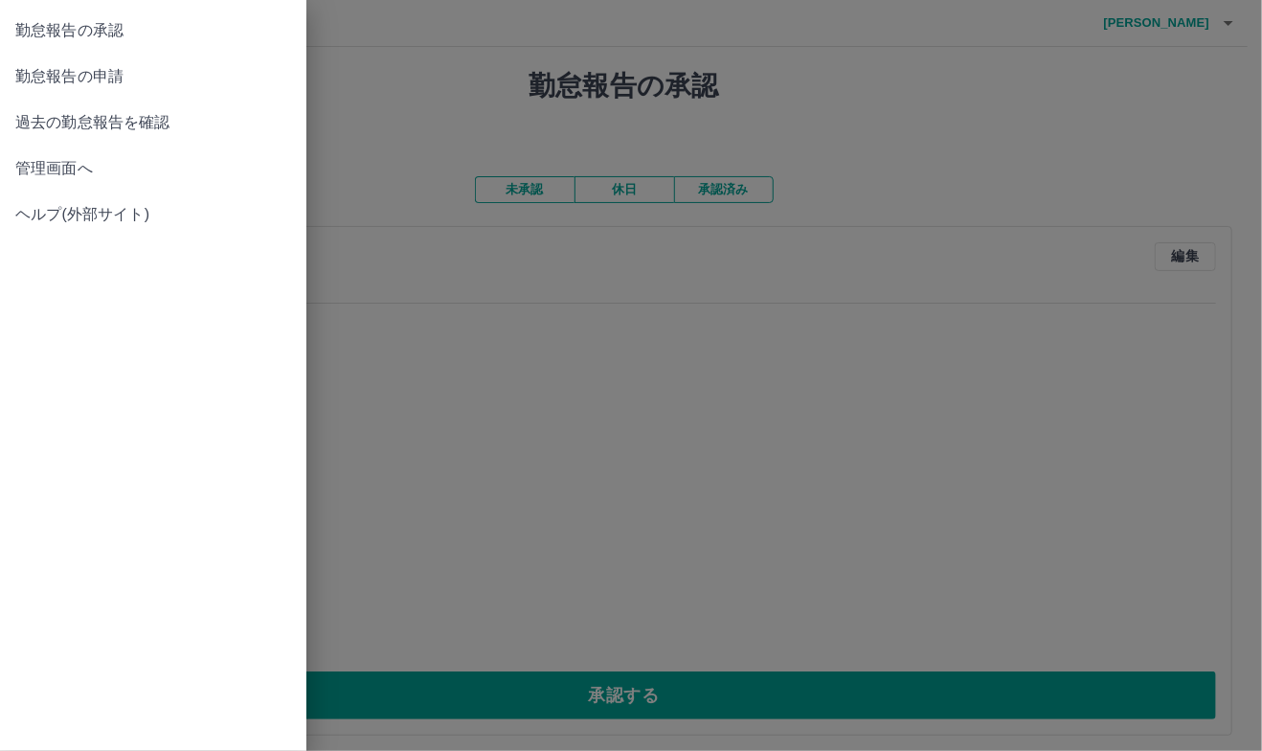
click at [71, 74] on span "勤怠報告の申請" at bounding box center [153, 76] width 276 height 23
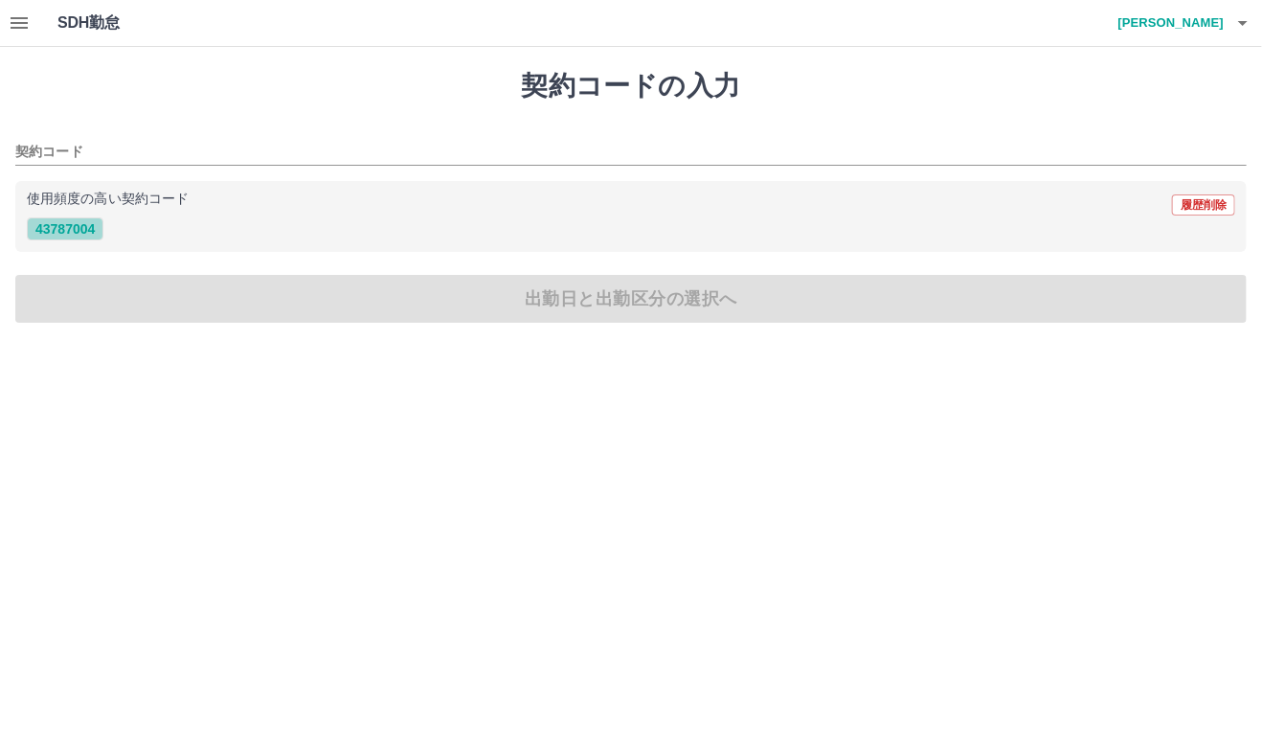
click at [85, 225] on button "43787004" at bounding box center [65, 228] width 77 height 23
type input "********"
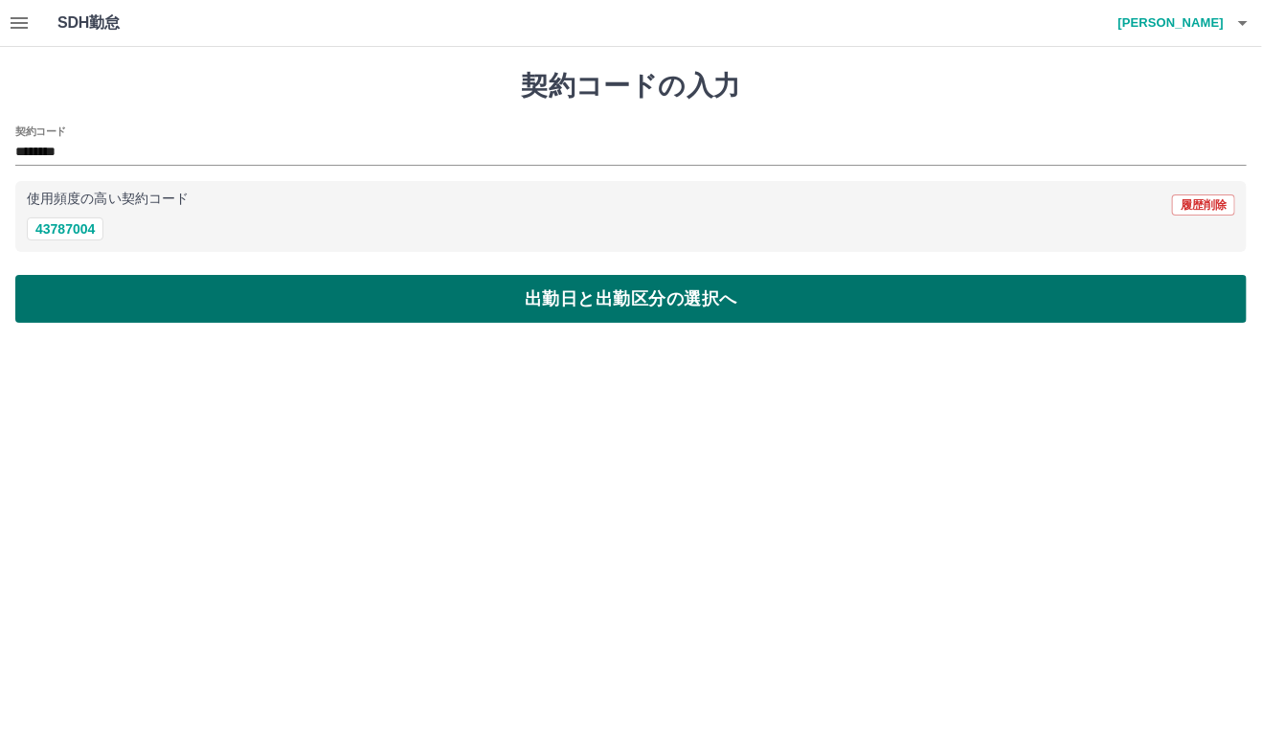
click at [142, 309] on button "出勤日と出勤区分の選択へ" at bounding box center [630, 299] width 1231 height 48
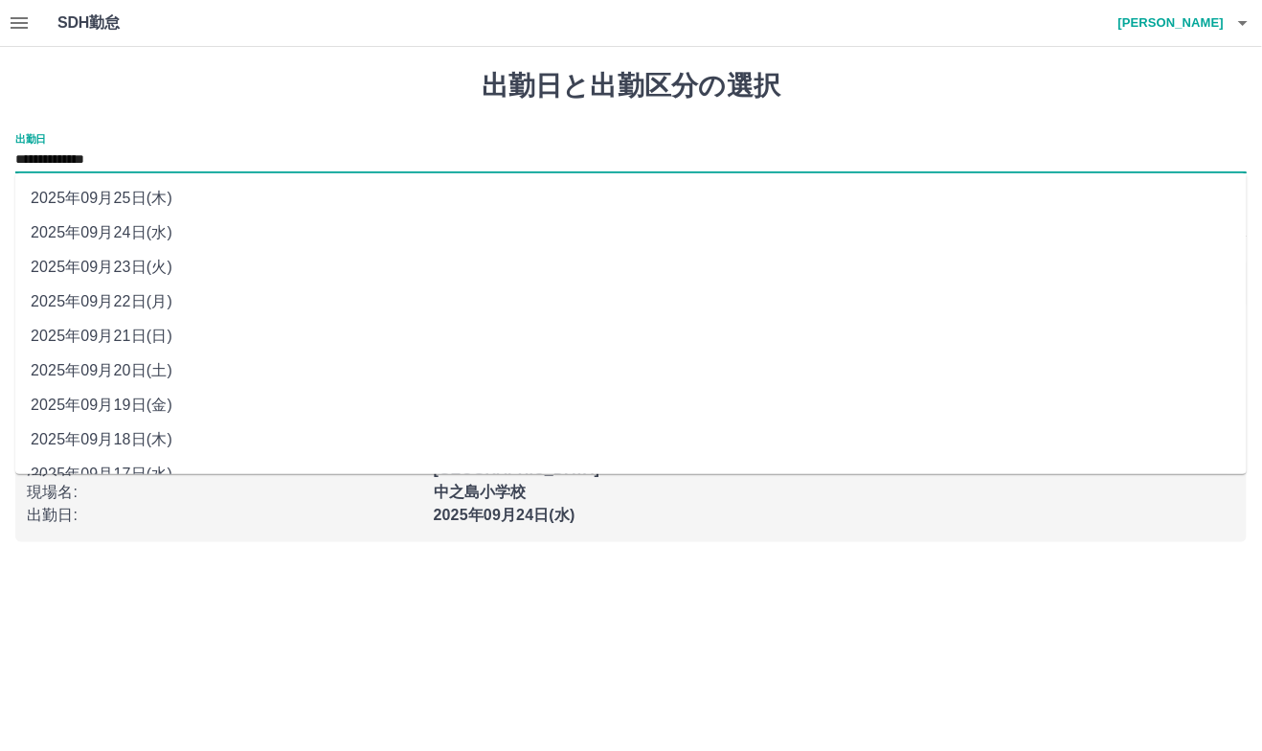
click at [85, 150] on input "**********" at bounding box center [630, 160] width 1231 height 24
click at [126, 299] on li "2025年09月22日(月)" at bounding box center [630, 301] width 1231 height 34
type input "**********"
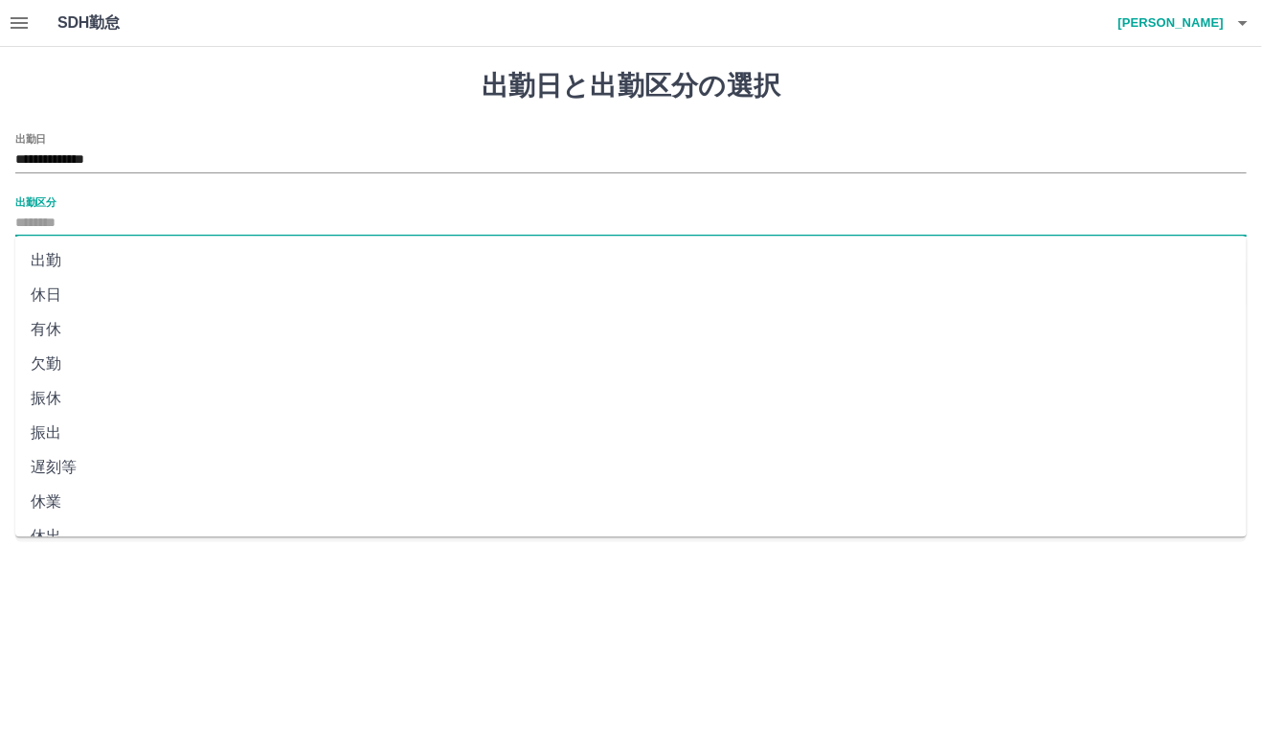
click at [69, 228] on input "出勤区分" at bounding box center [630, 224] width 1231 height 24
click at [69, 258] on li "出勤" at bounding box center [630, 260] width 1231 height 34
type input "**"
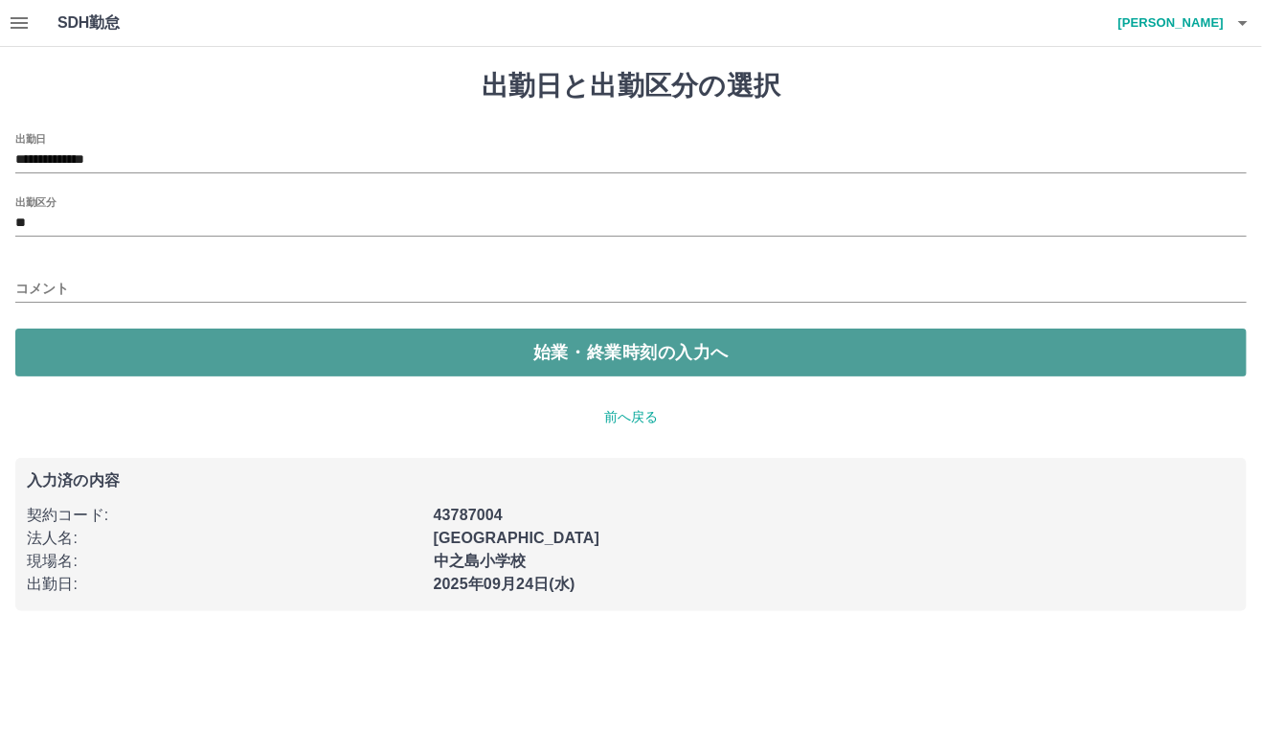
click at [104, 354] on button "始業・終業時刻の入力へ" at bounding box center [630, 352] width 1231 height 48
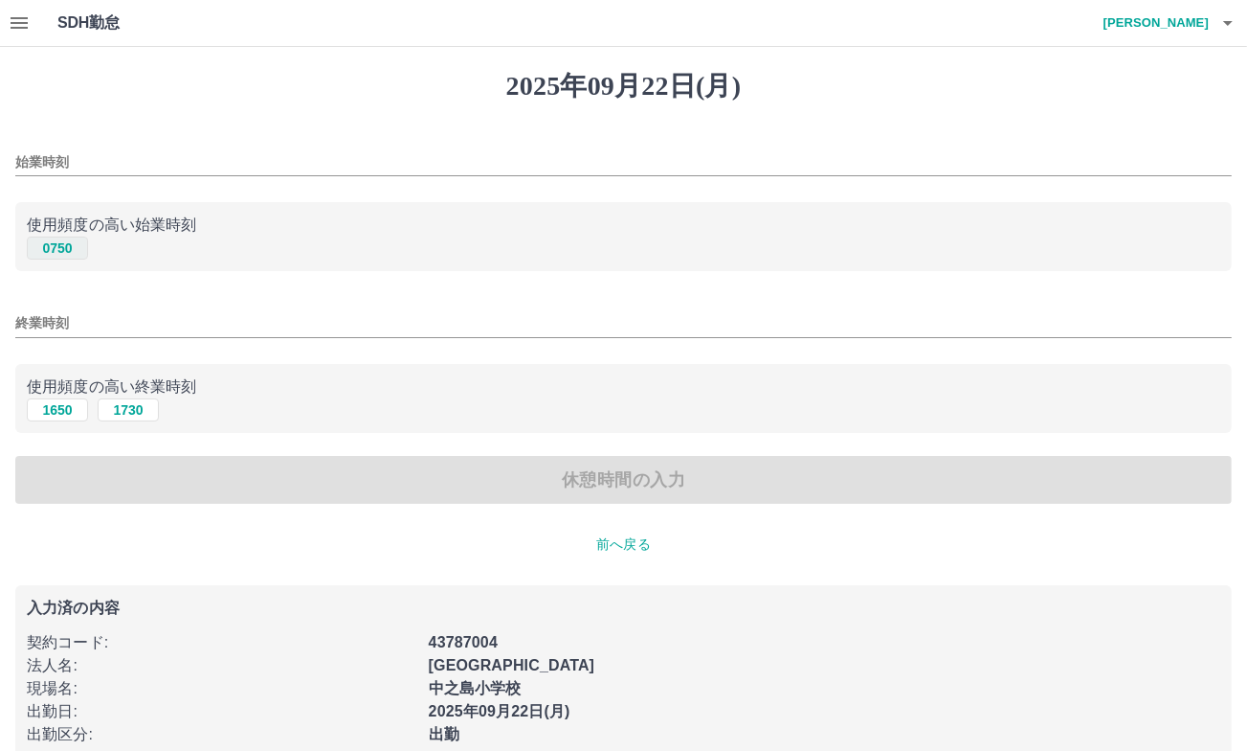
click at [65, 248] on button "0750" at bounding box center [57, 247] width 61 height 23
type input "****"
click at [53, 407] on button "1650" at bounding box center [57, 409] width 61 height 23
type input "****"
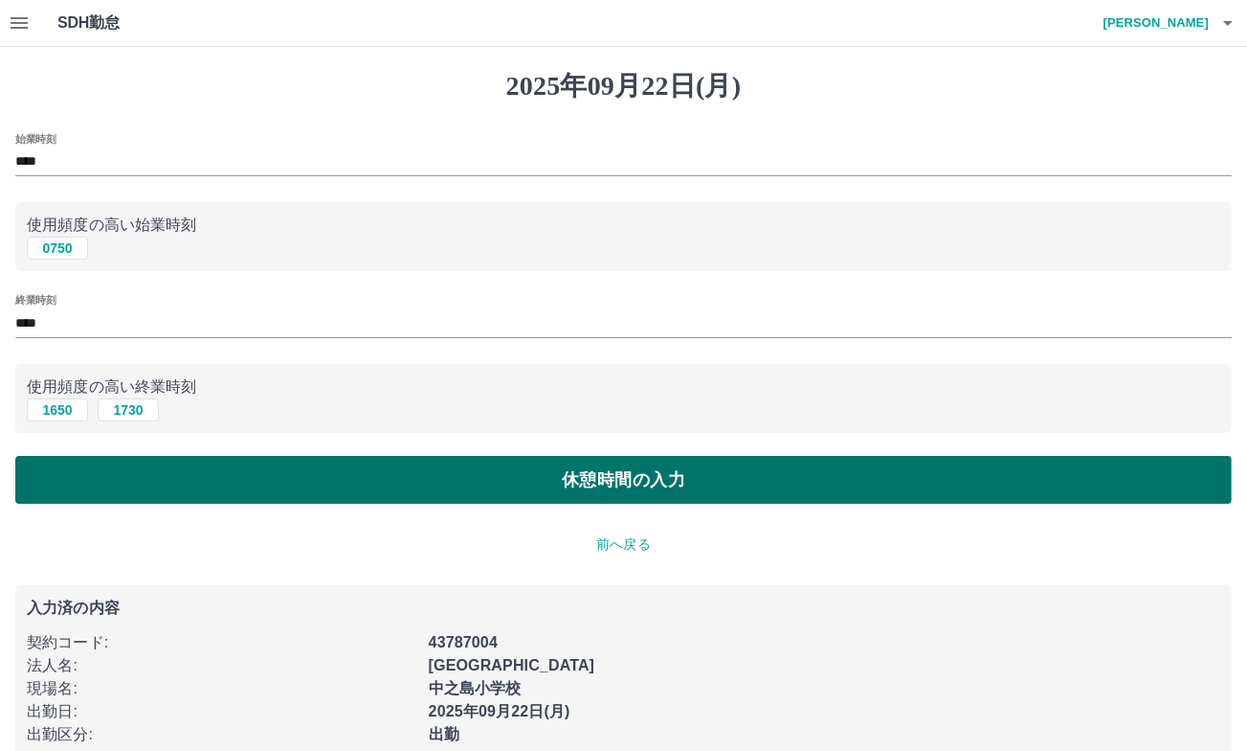
click at [184, 493] on button "休憩時間の入力" at bounding box center [623, 480] width 1217 height 48
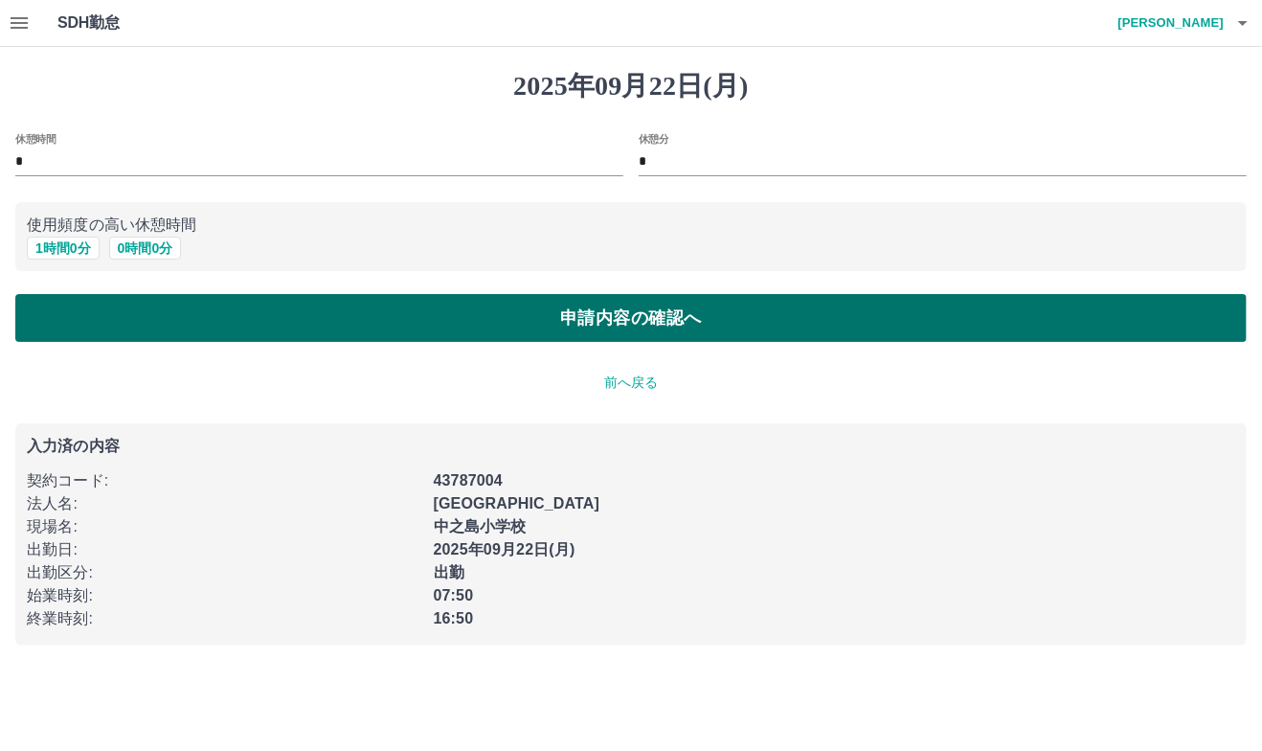
click at [149, 307] on button "申請内容の確認へ" at bounding box center [630, 318] width 1231 height 48
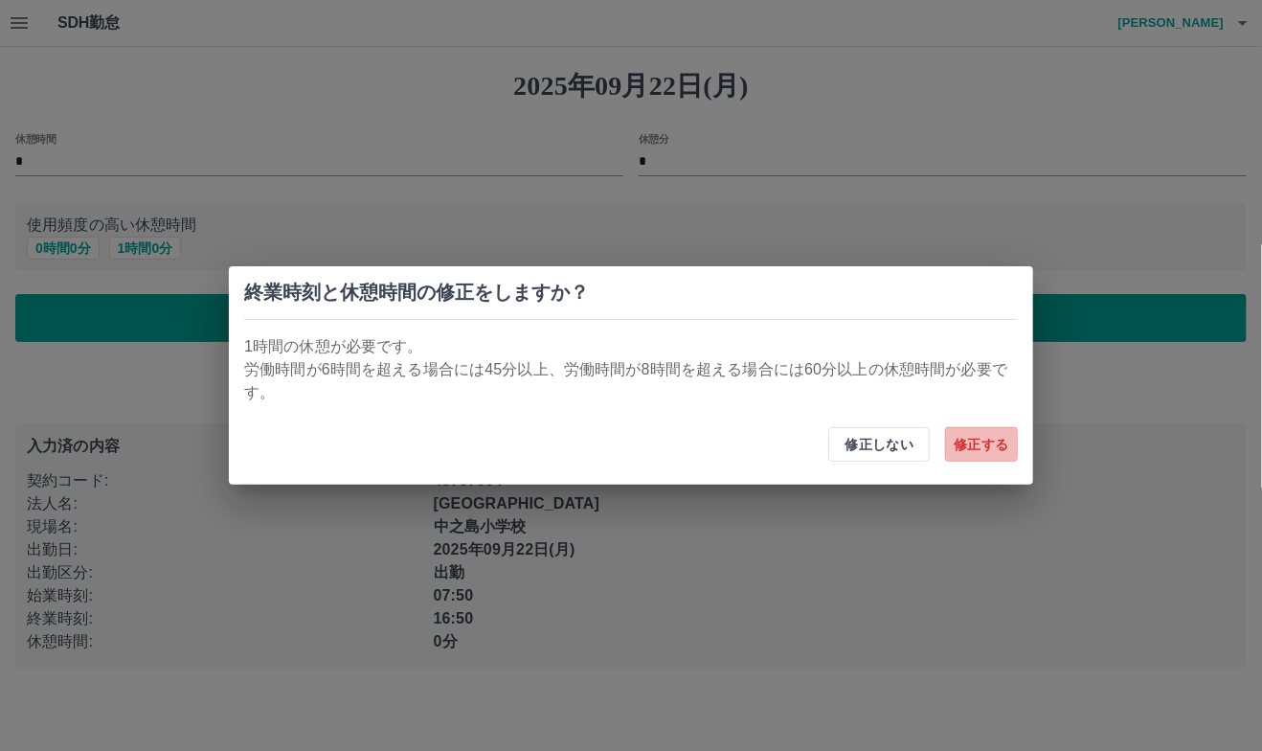
click at [983, 440] on button "修正する" at bounding box center [981, 444] width 73 height 34
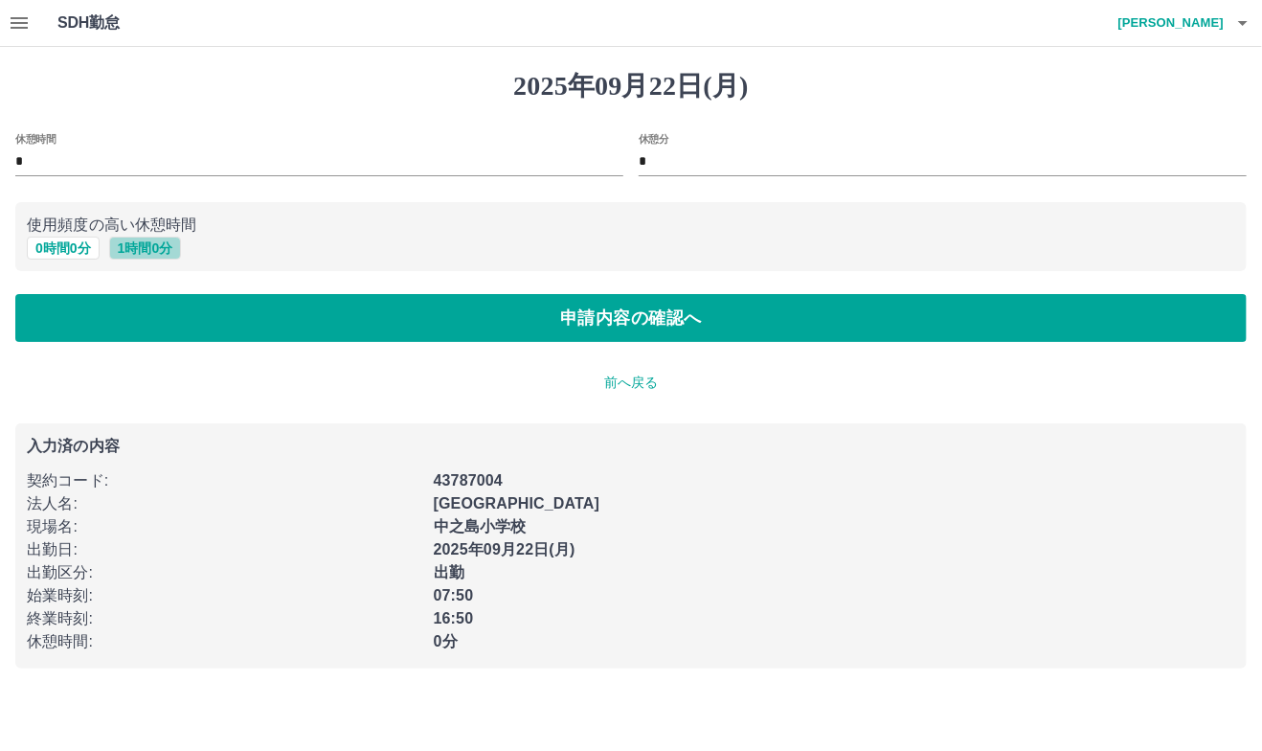
click at [153, 253] on button "1 時間 0 分" at bounding box center [145, 247] width 73 height 23
type input "*"
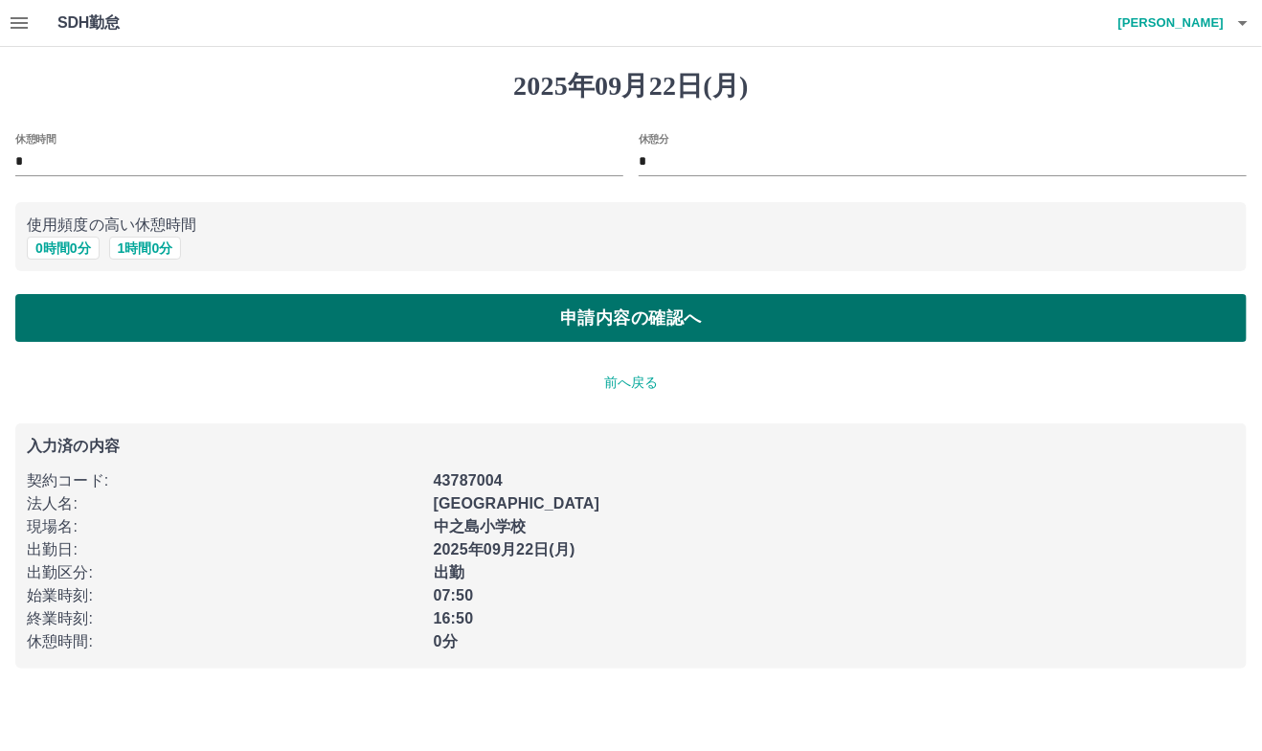
click at [234, 322] on button "申請内容の確認へ" at bounding box center [630, 318] width 1231 height 48
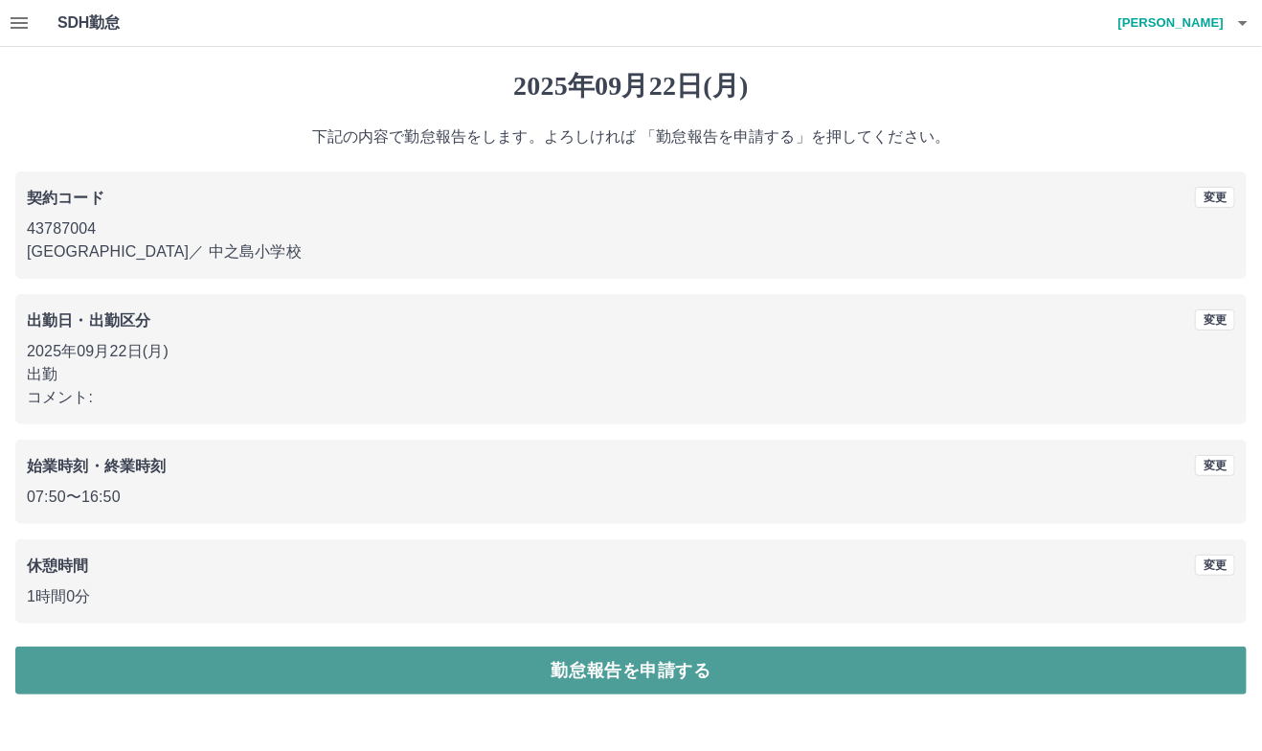
click at [547, 668] on button "勤怠報告を申請する" at bounding box center [630, 670] width 1231 height 48
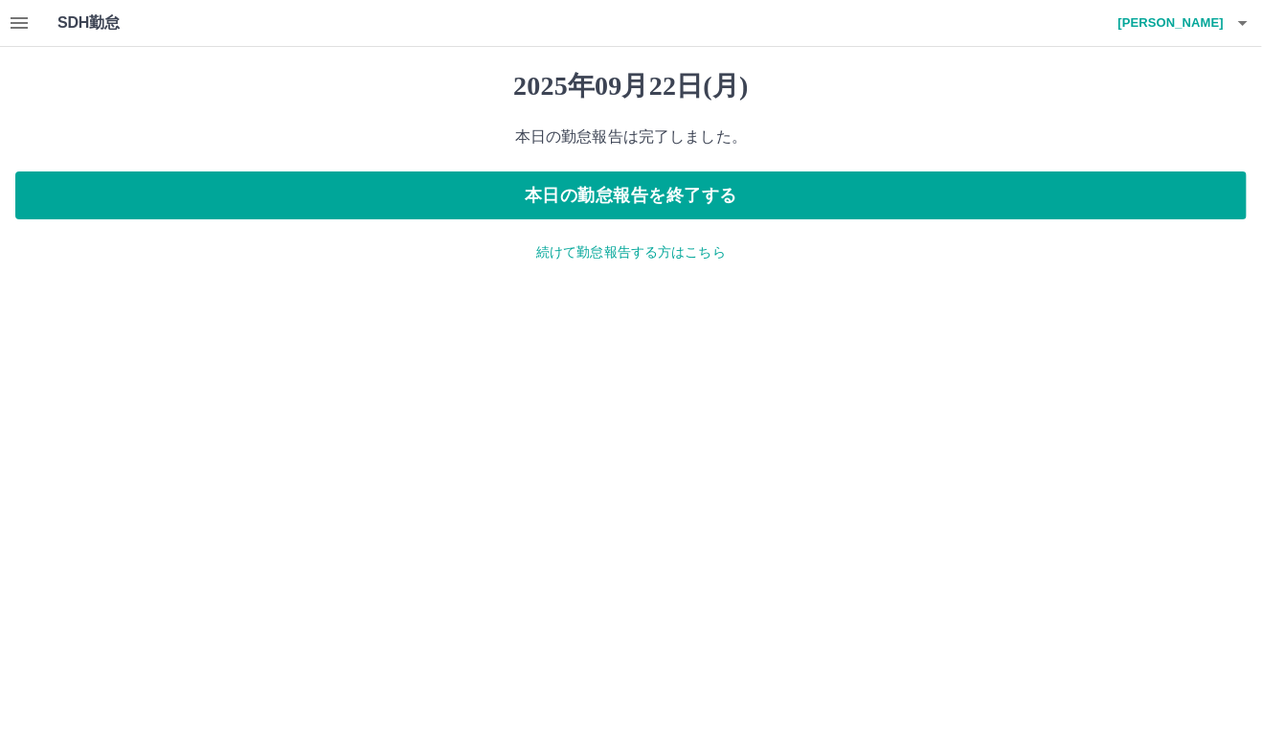
click at [22, 29] on icon "button" at bounding box center [19, 22] width 23 height 23
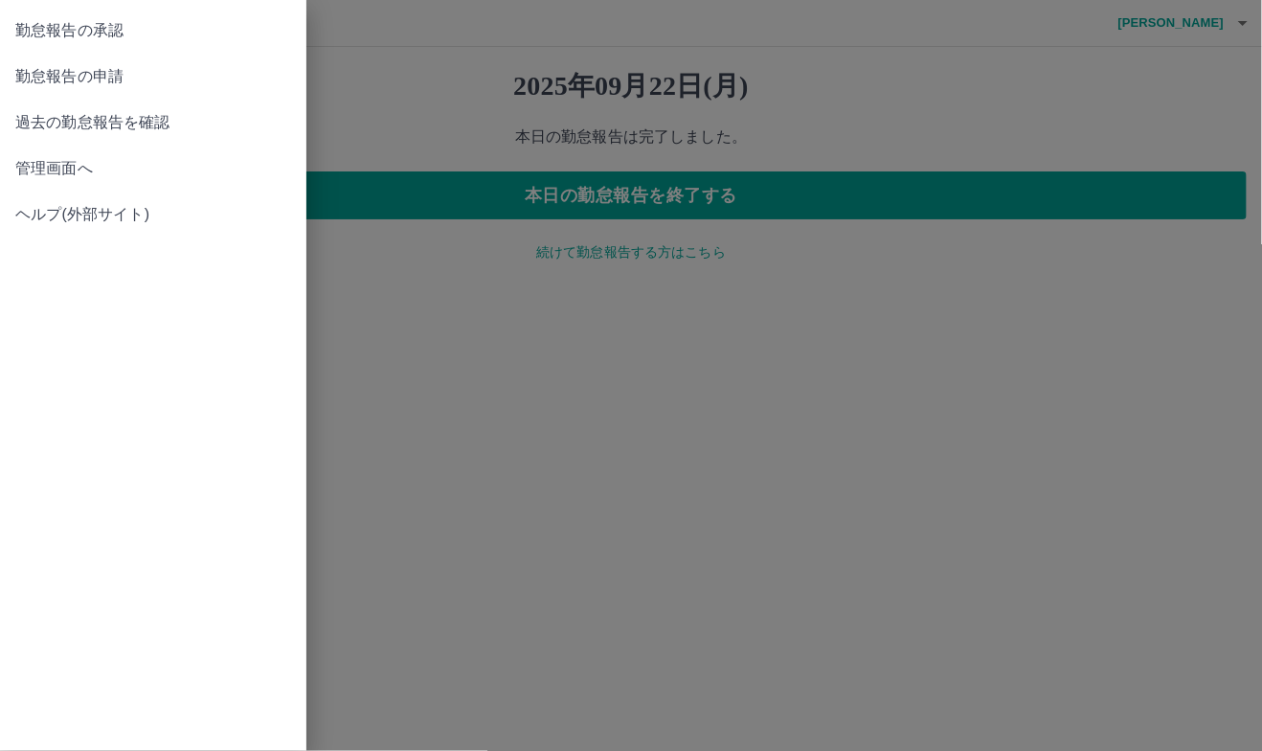
click at [88, 26] on span "勤怠報告の承認" at bounding box center [153, 30] width 276 height 23
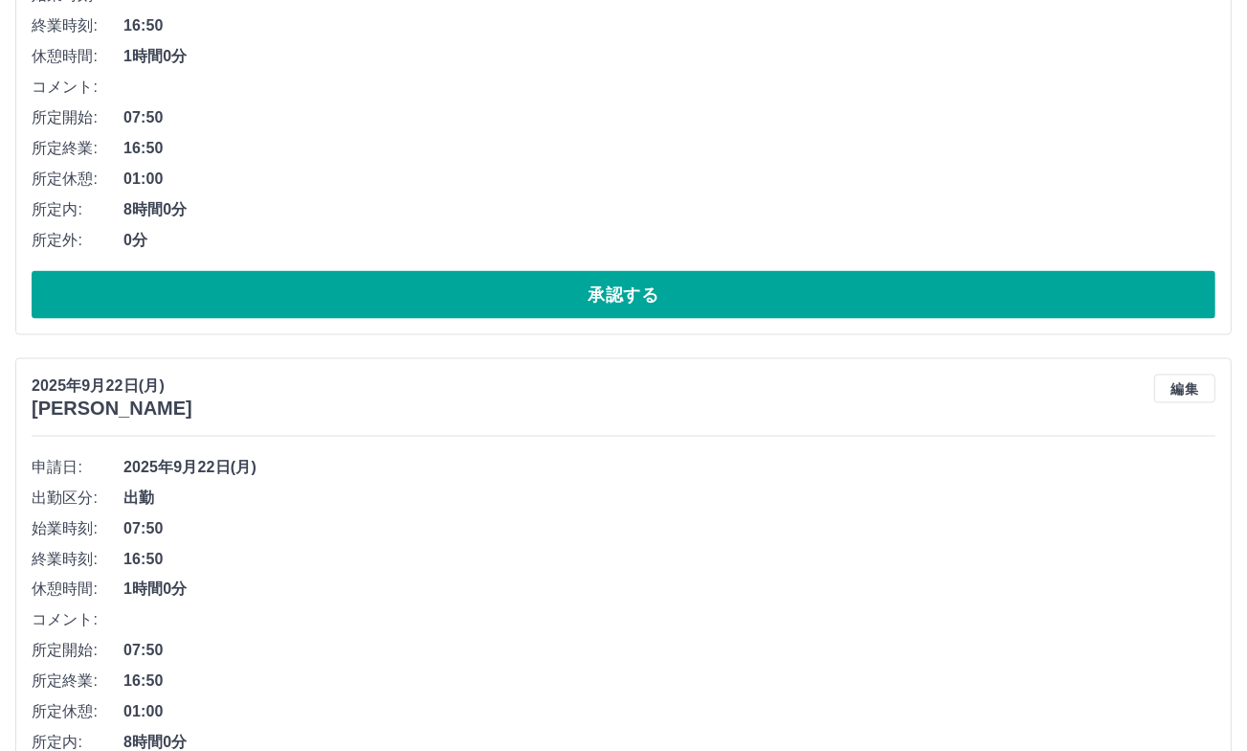
scroll to position [2668, 0]
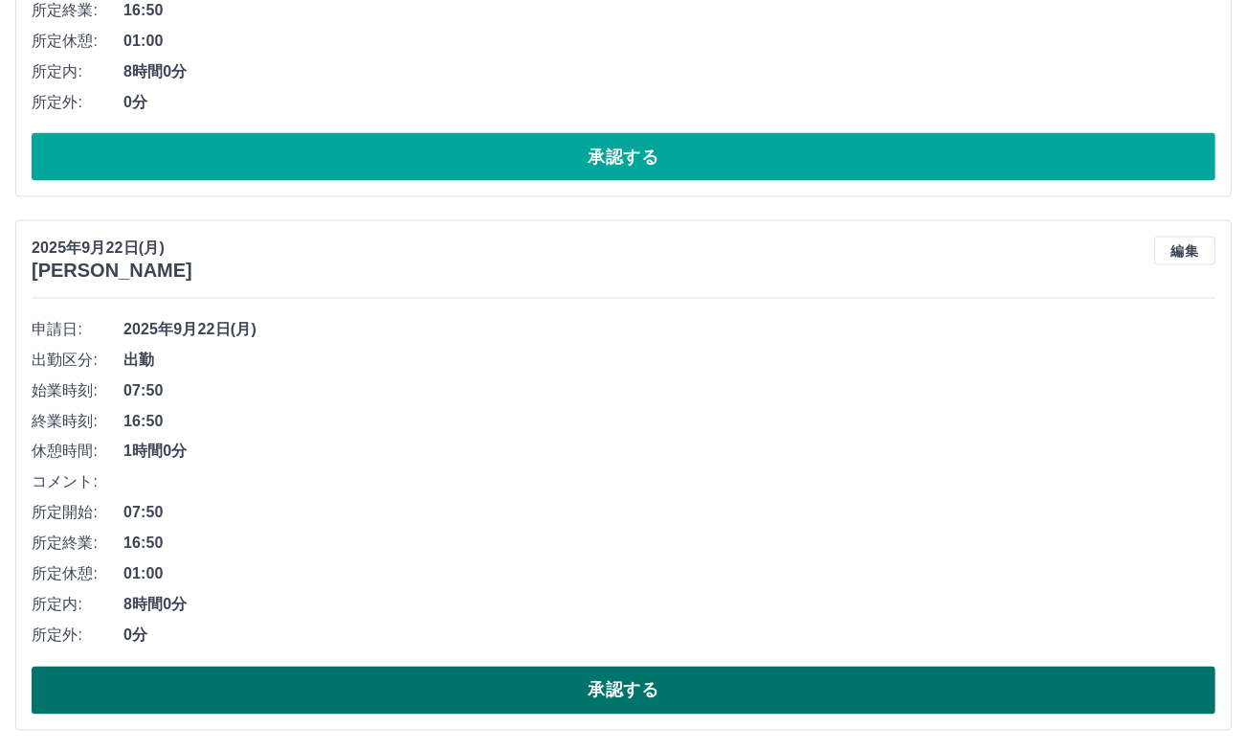
click at [509, 691] on button "承認する" at bounding box center [624, 690] width 1184 height 48
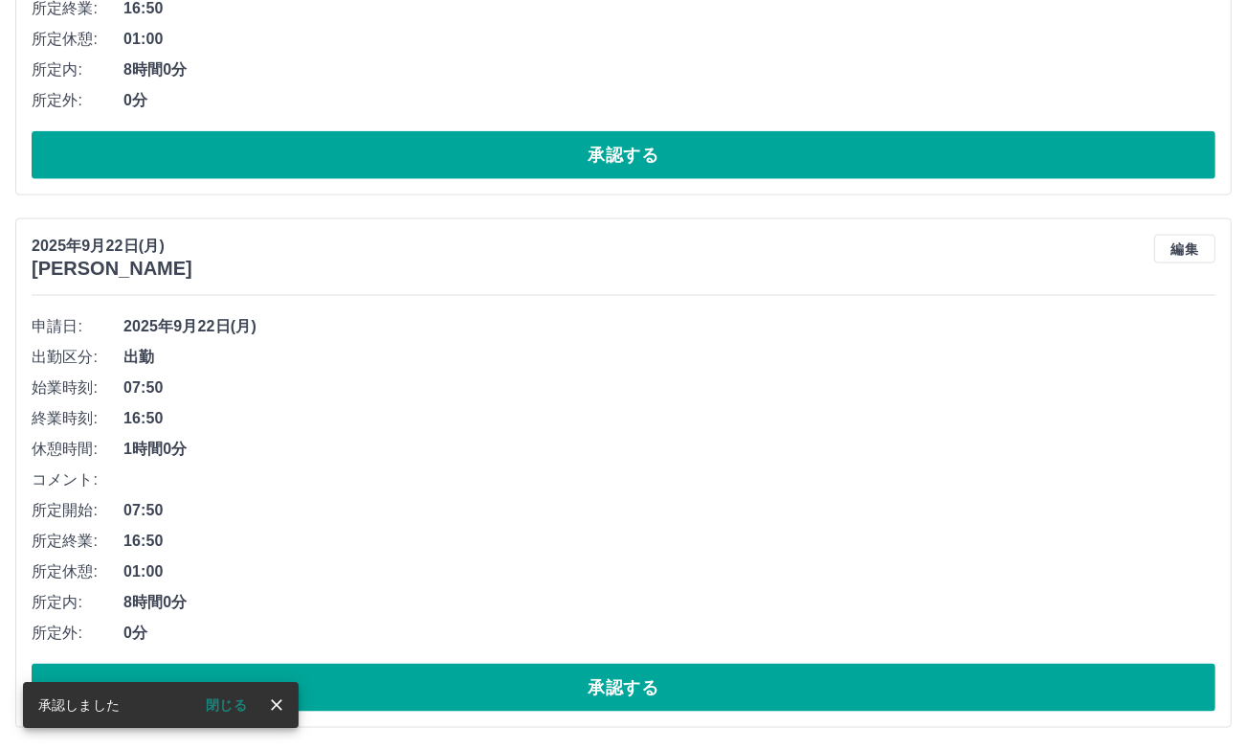
scroll to position [2137, 0]
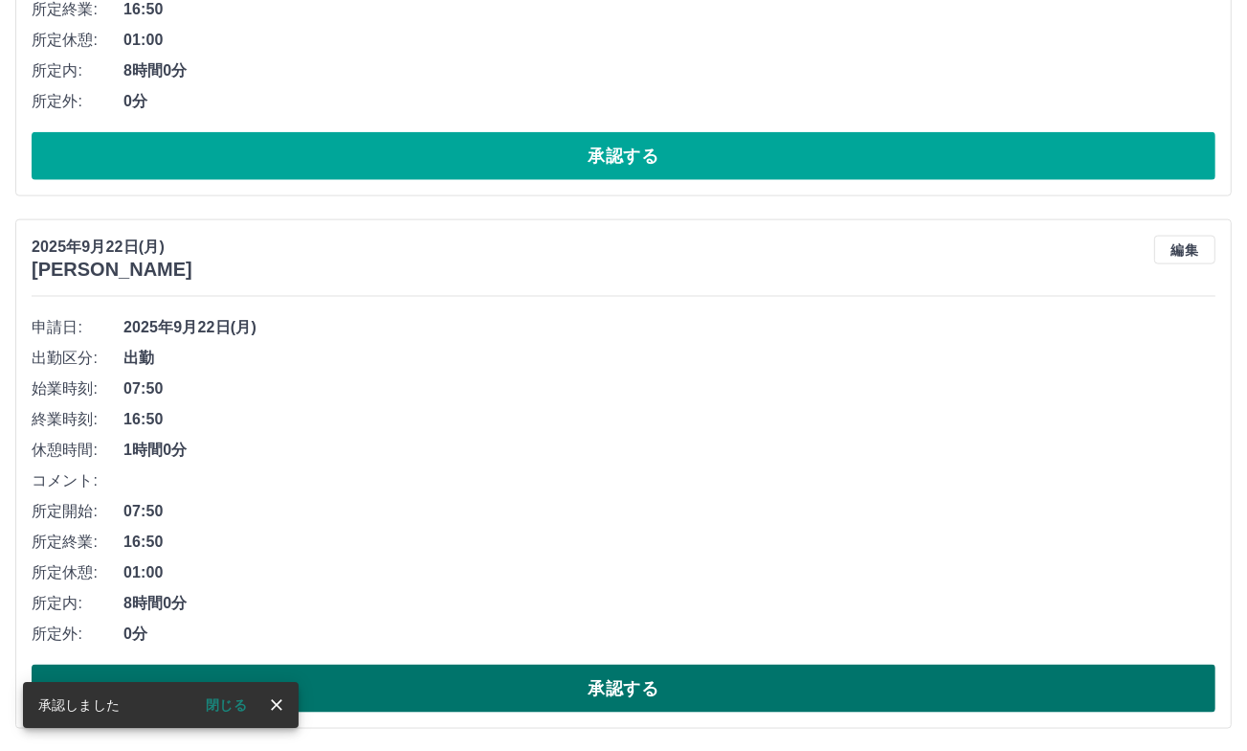
click at [549, 686] on button "承認する" at bounding box center [624, 688] width 1184 height 48
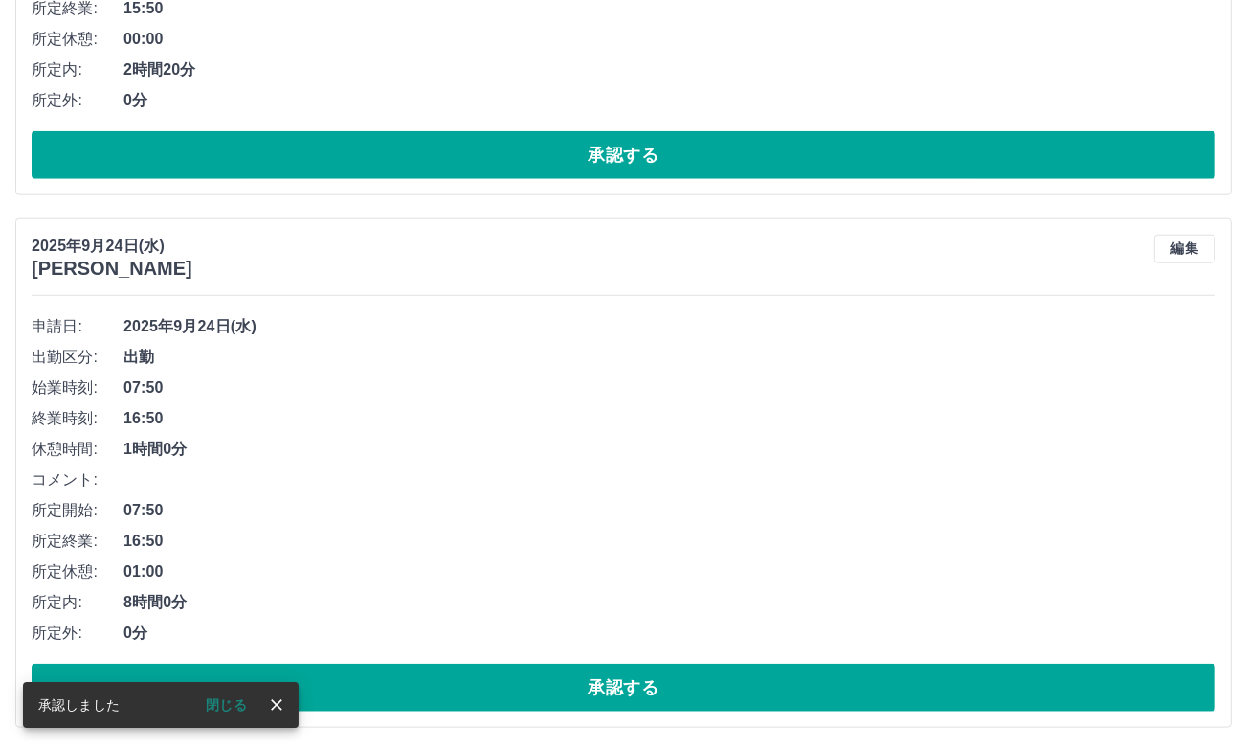
scroll to position [1605, 0]
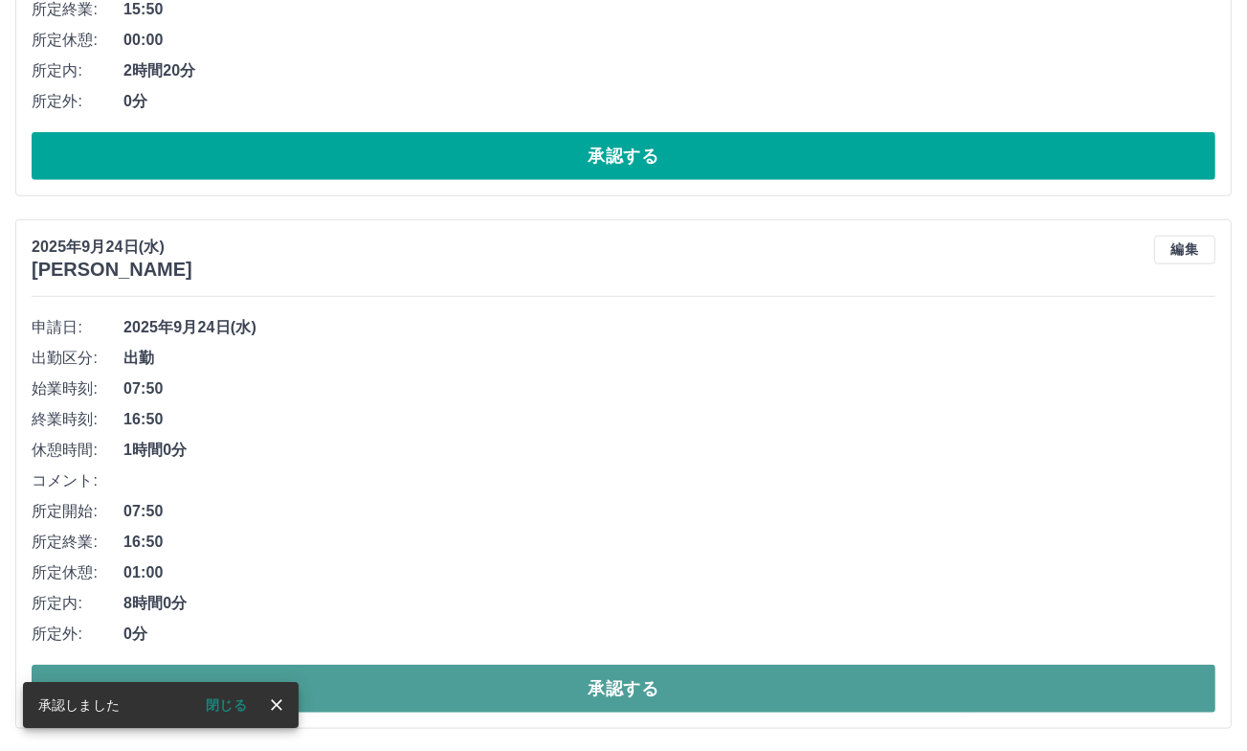
click at [535, 683] on button "承認する" at bounding box center [624, 688] width 1184 height 48
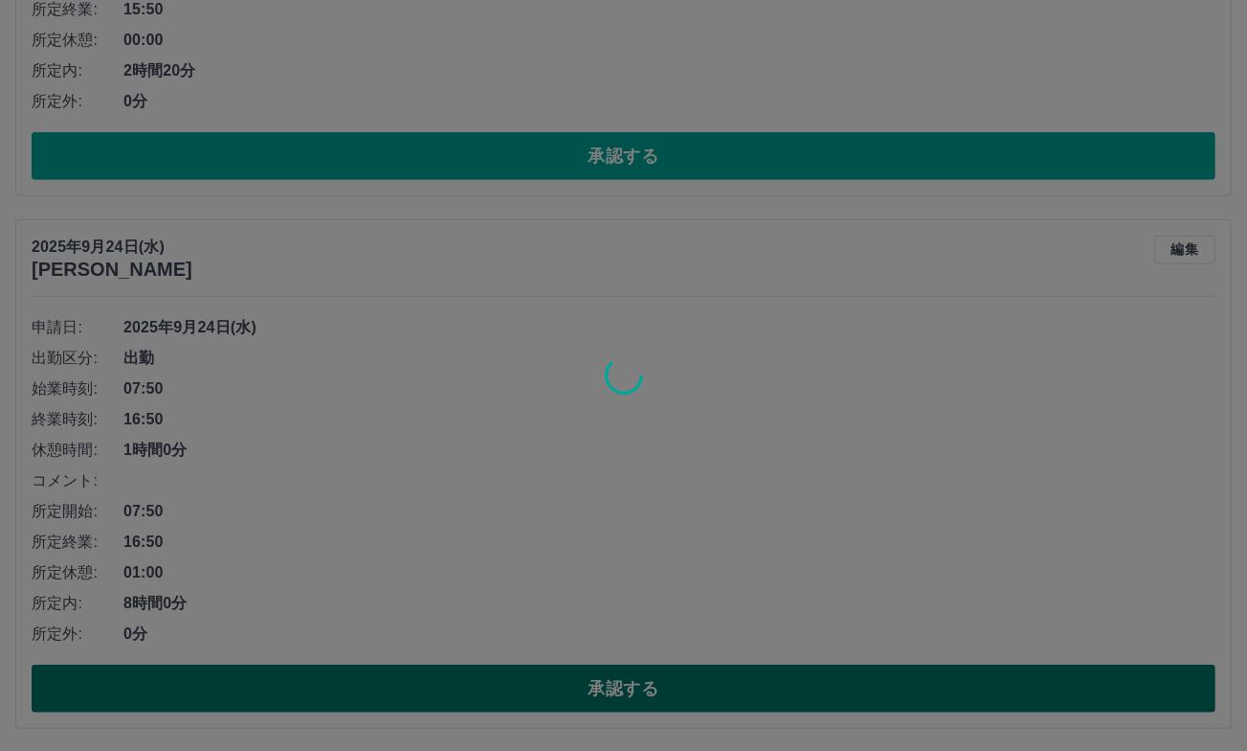
scroll to position [1072, 0]
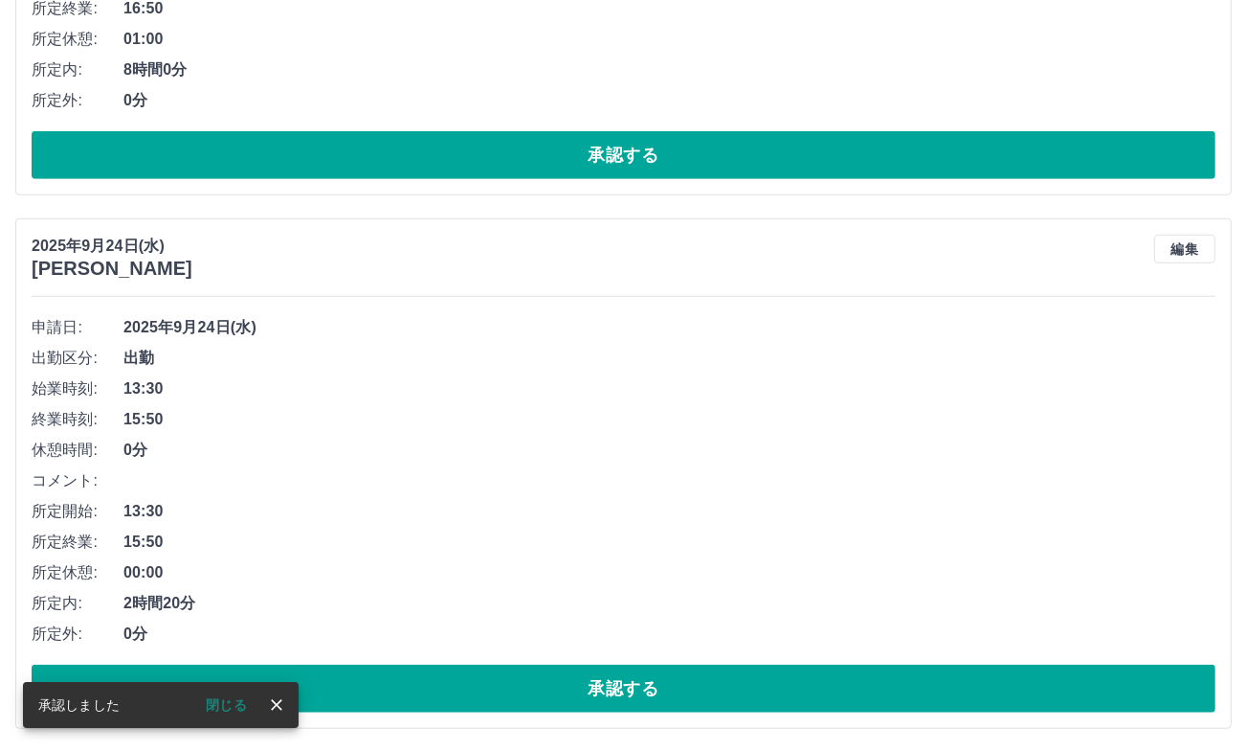
click at [535, 682] on button "承認する" at bounding box center [624, 688] width 1184 height 48
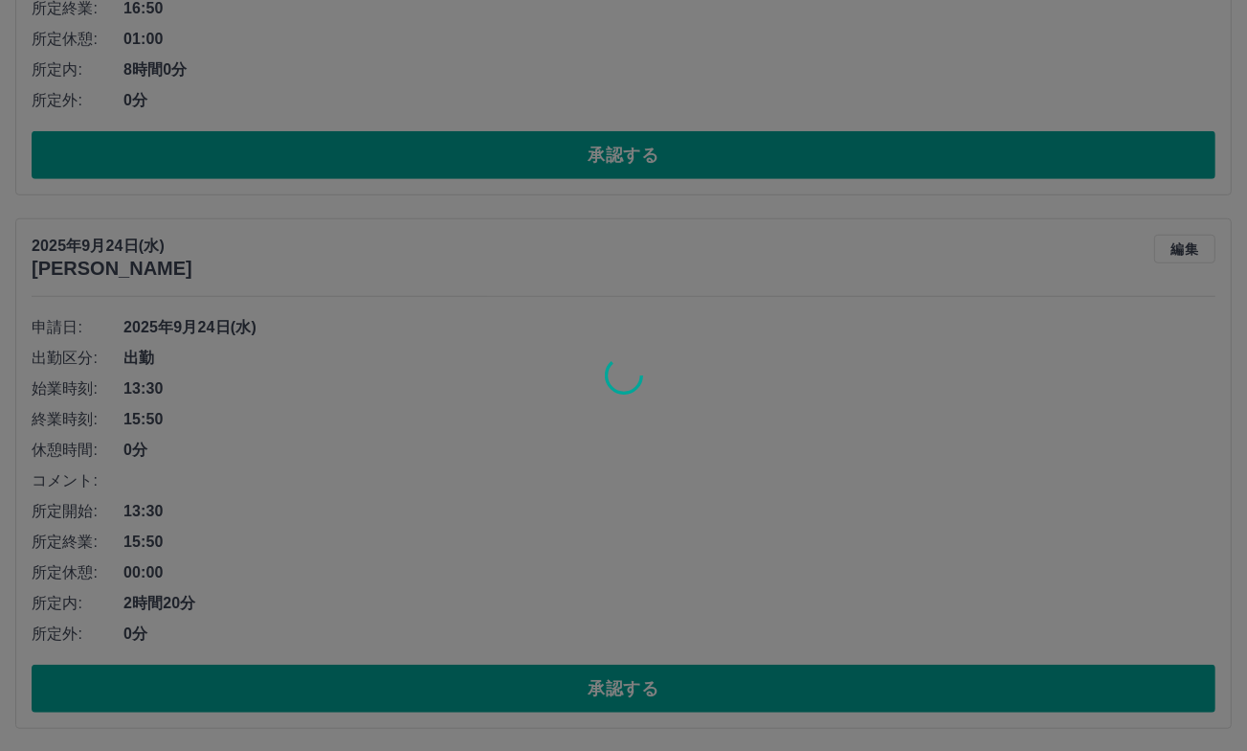
scroll to position [540, 0]
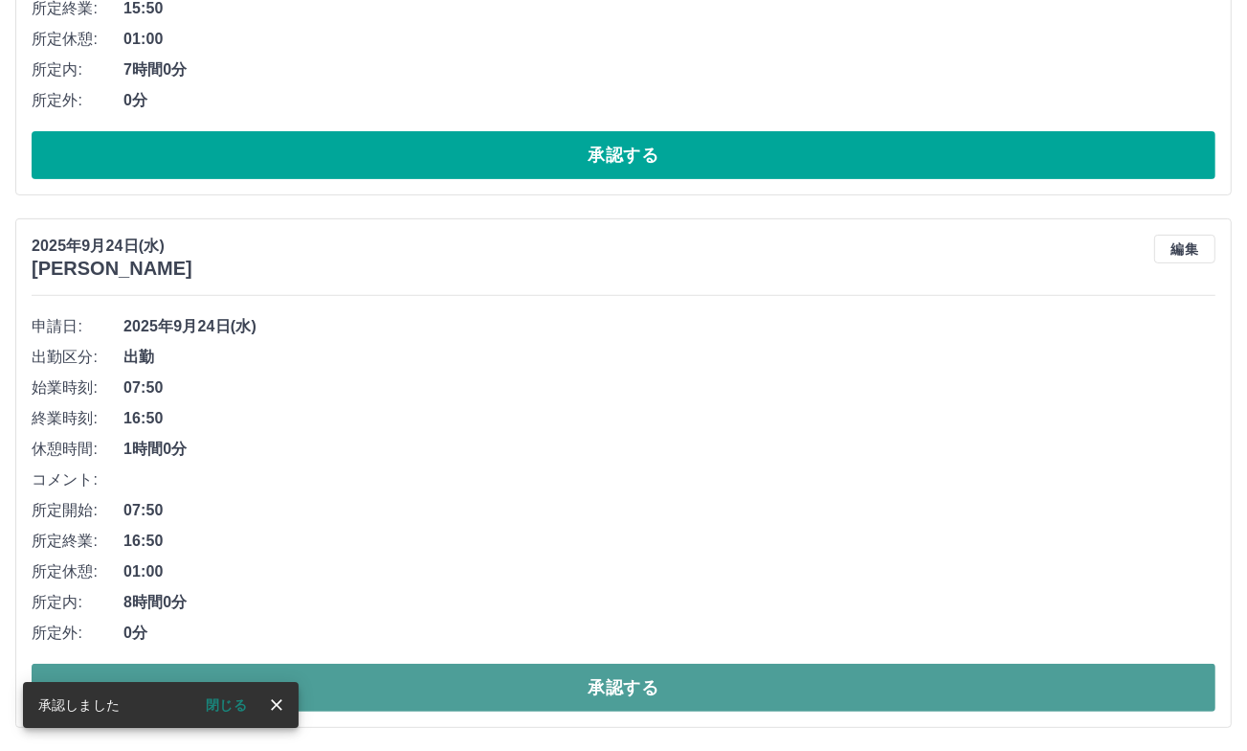
click at [536, 681] on button "承認する" at bounding box center [624, 687] width 1184 height 48
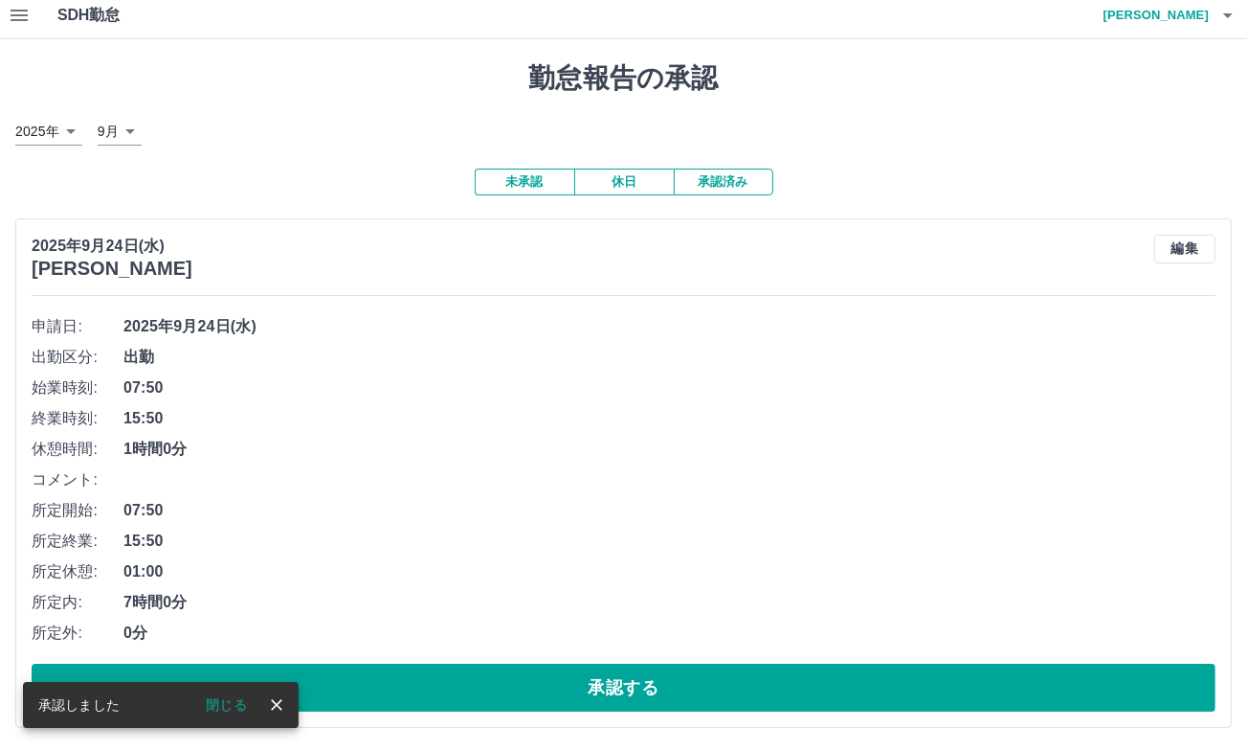
scroll to position [8, 0]
click at [536, 681] on button "承認する" at bounding box center [624, 687] width 1184 height 48
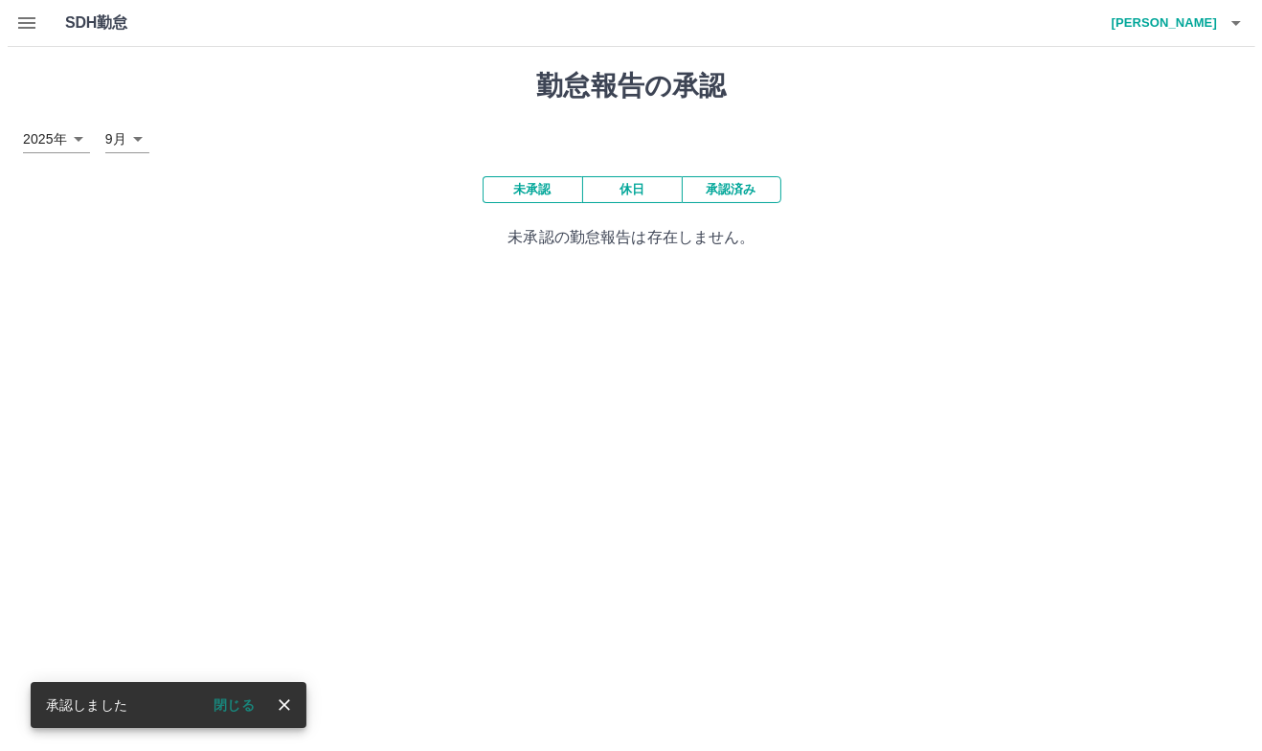
scroll to position [0, 0]
